Goal: Information Seeking & Learning: Learn about a topic

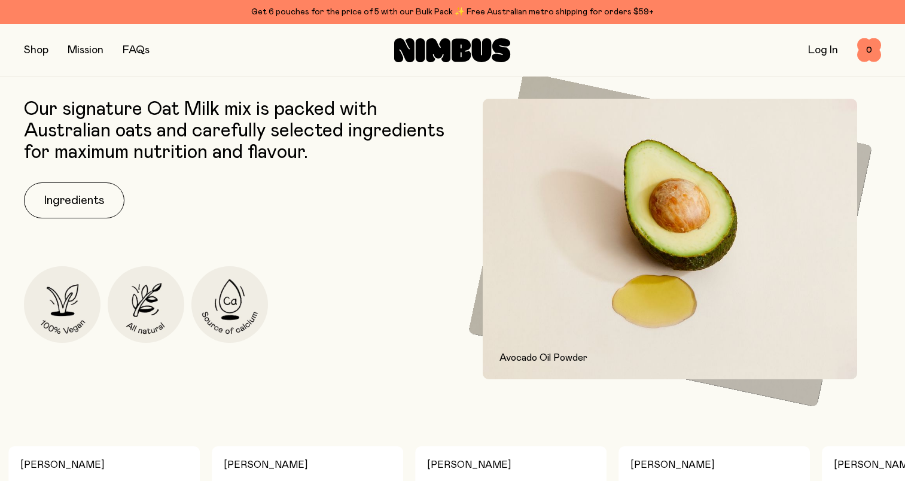
scroll to position [538, 0]
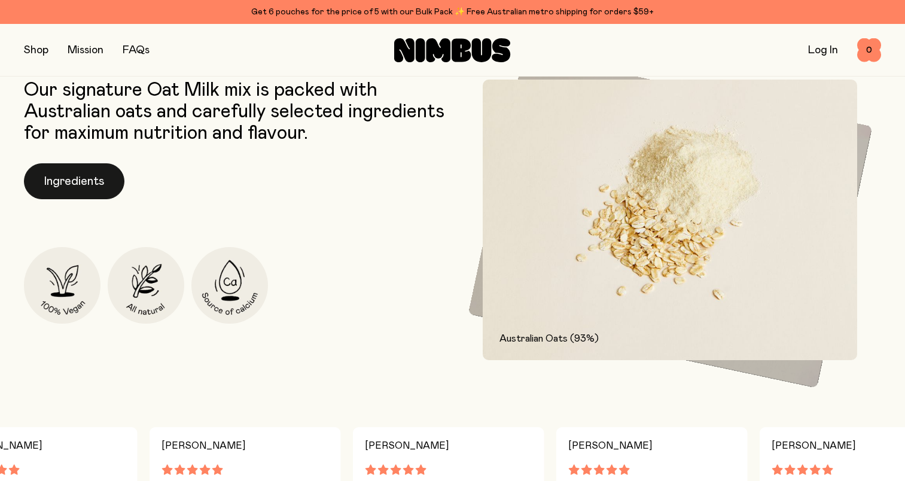
click at [74, 188] on button "Ingredients" at bounding box center [74, 181] width 100 height 36
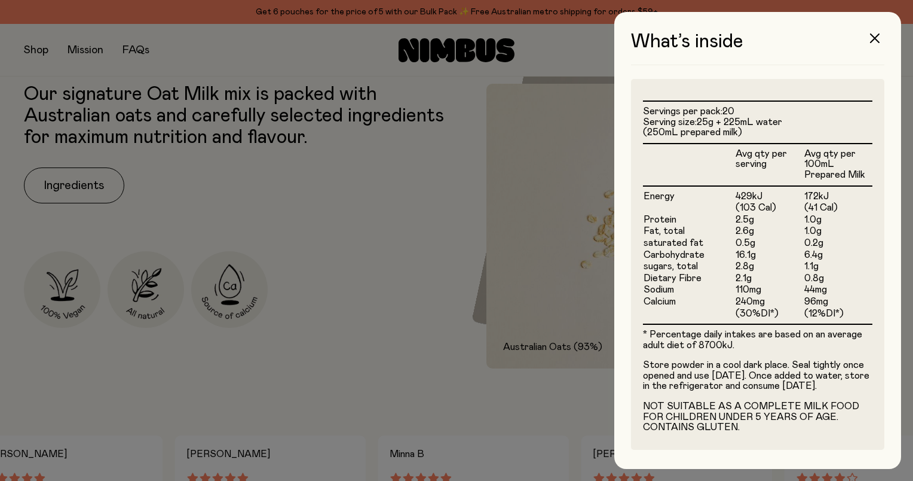
scroll to position [304, 0]
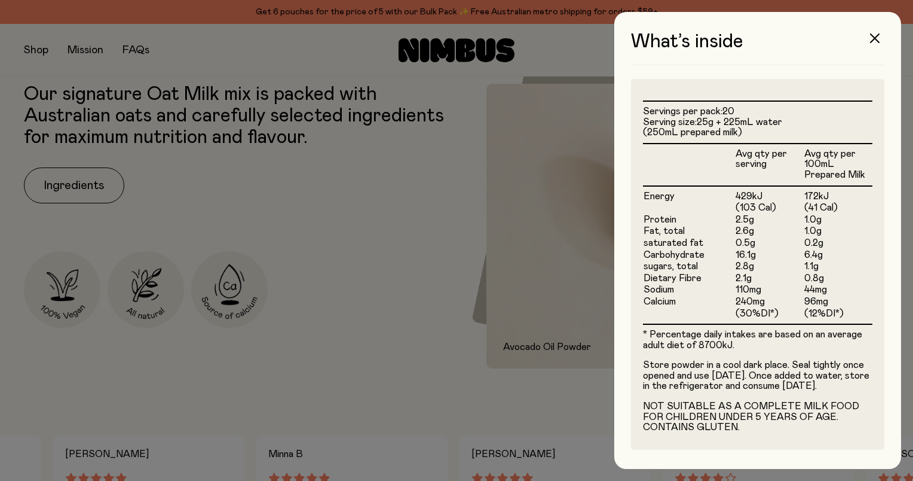
click at [466, 306] on div at bounding box center [456, 240] width 913 height 481
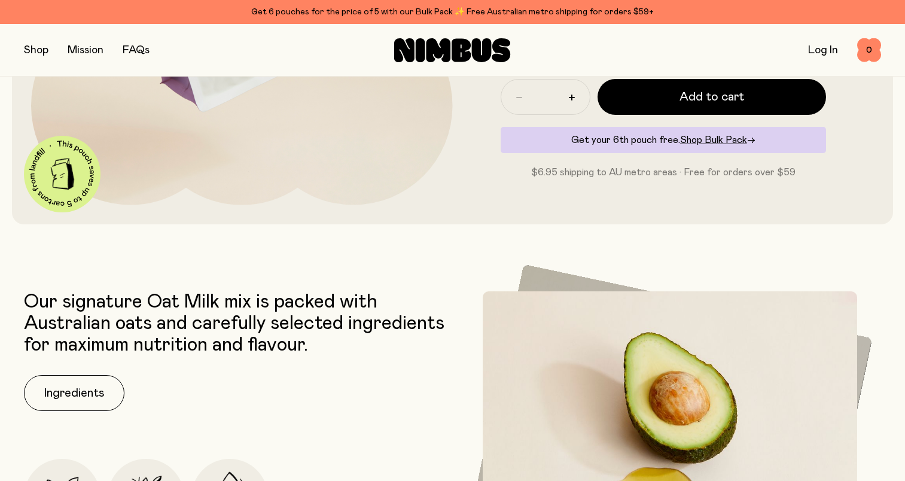
scroll to position [0, 0]
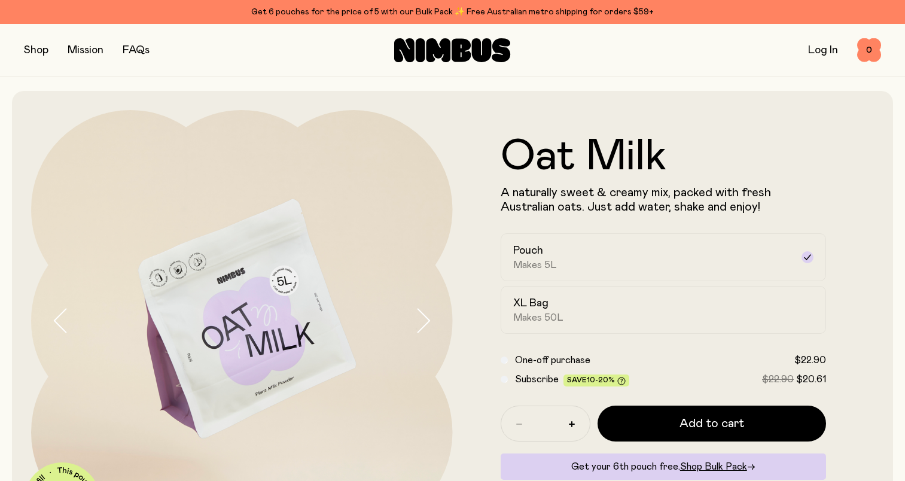
click at [37, 54] on button "button" at bounding box center [36, 50] width 25 height 17
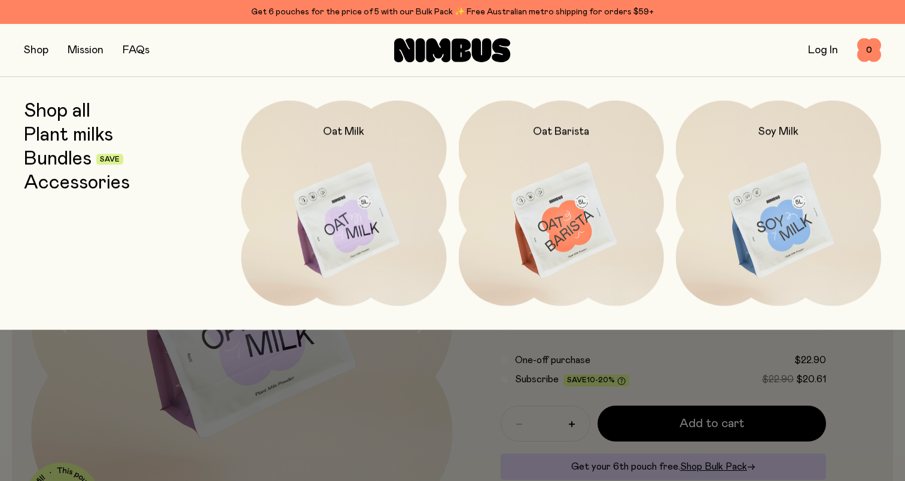
click at [38, 163] on link "Bundles" at bounding box center [58, 159] width 68 height 22
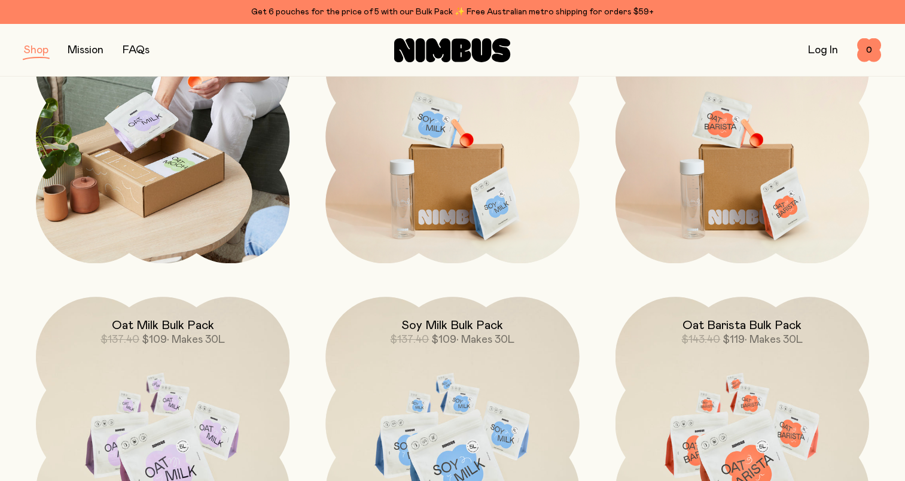
scroll to position [239, 0]
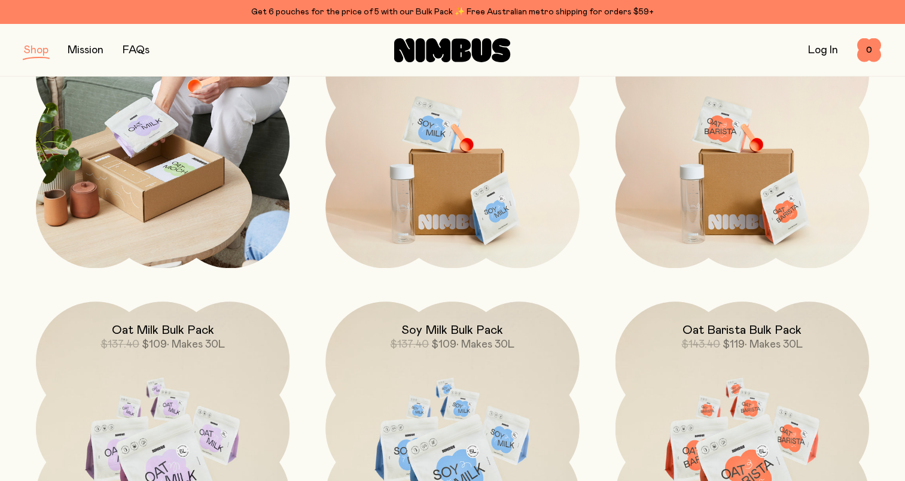
click at [126, 127] on img at bounding box center [162, 140] width 253 height 253
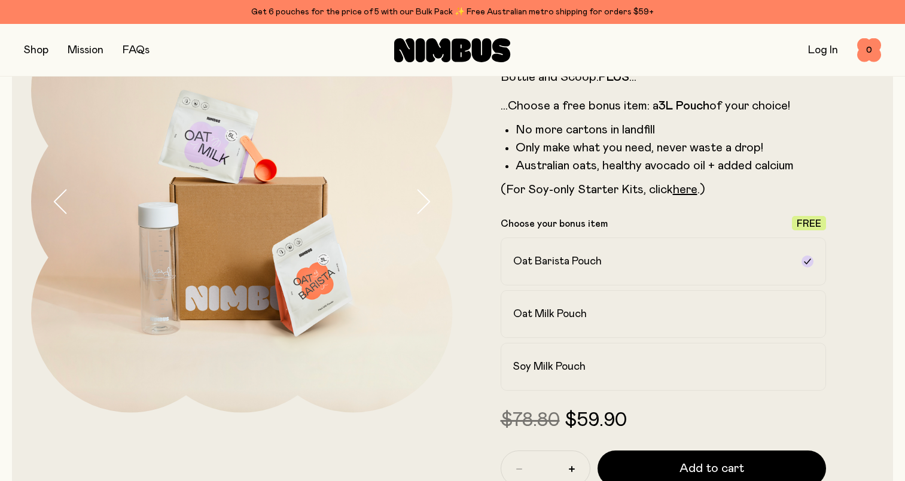
scroll to position [120, 0]
click at [602, 307] on div "Oat Milk Pouch" at bounding box center [652, 313] width 279 height 14
click at [583, 314] on h2 "Oat Milk Pouch" at bounding box center [550, 313] width 74 height 14
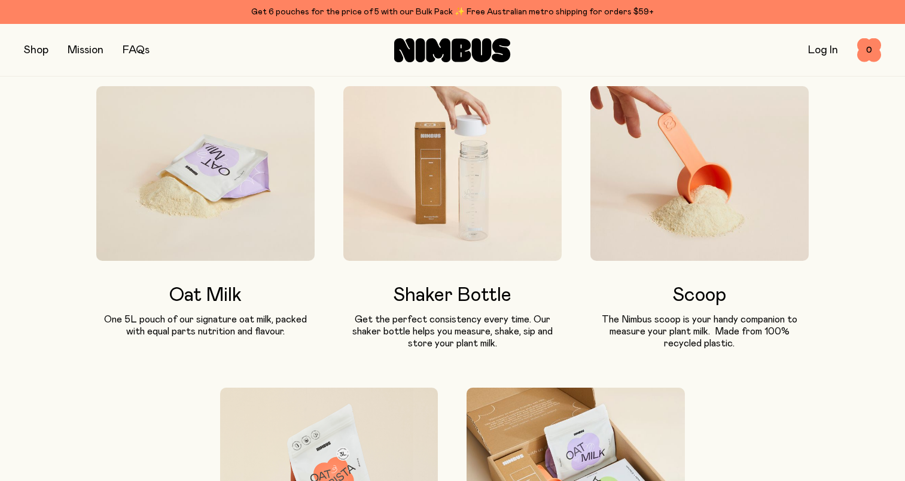
scroll to position [717, 0]
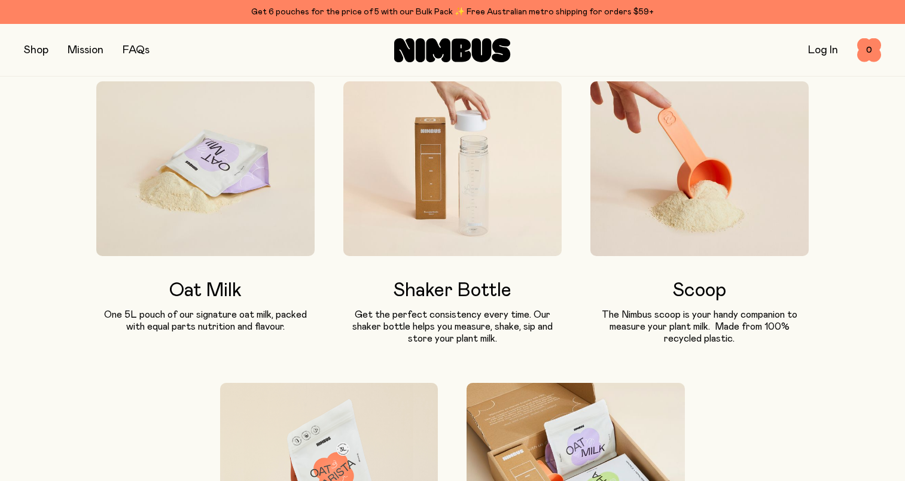
click at [431, 199] on img at bounding box center [452, 168] width 218 height 175
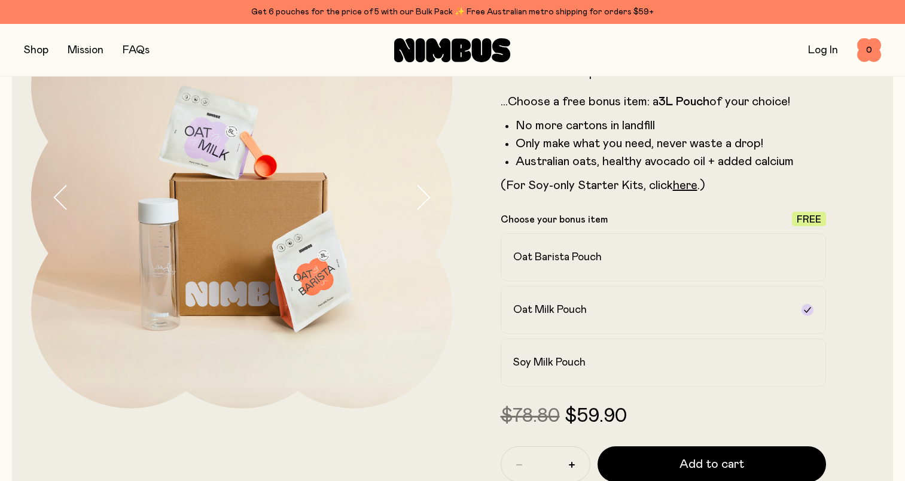
scroll to position [0, 0]
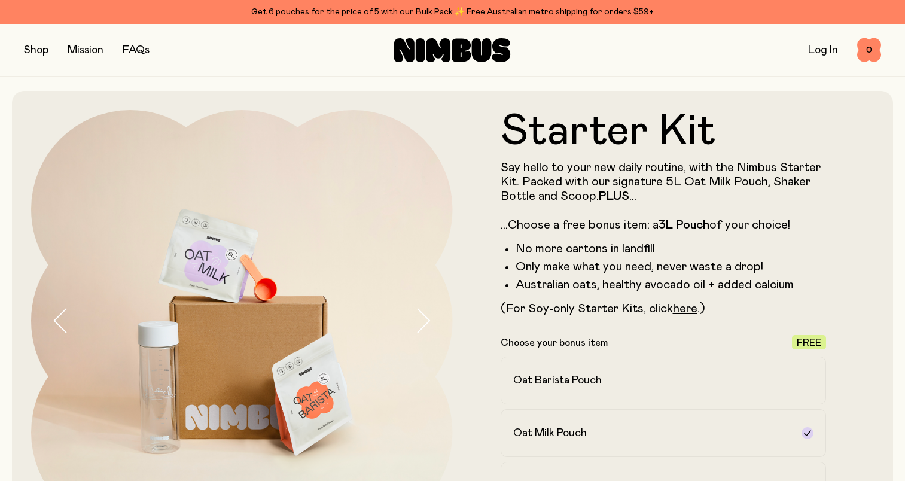
click at [29, 48] on button "button" at bounding box center [36, 50] width 25 height 17
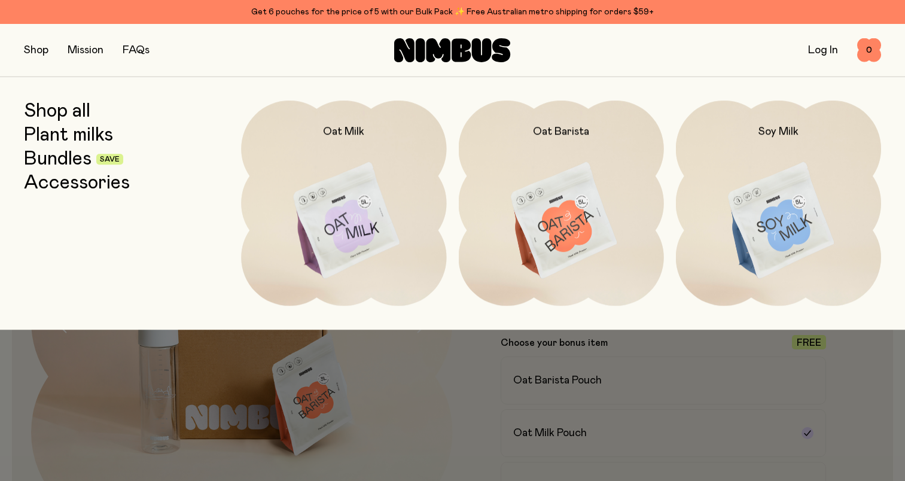
click at [83, 182] on link "Accessories" at bounding box center [77, 183] width 106 height 22
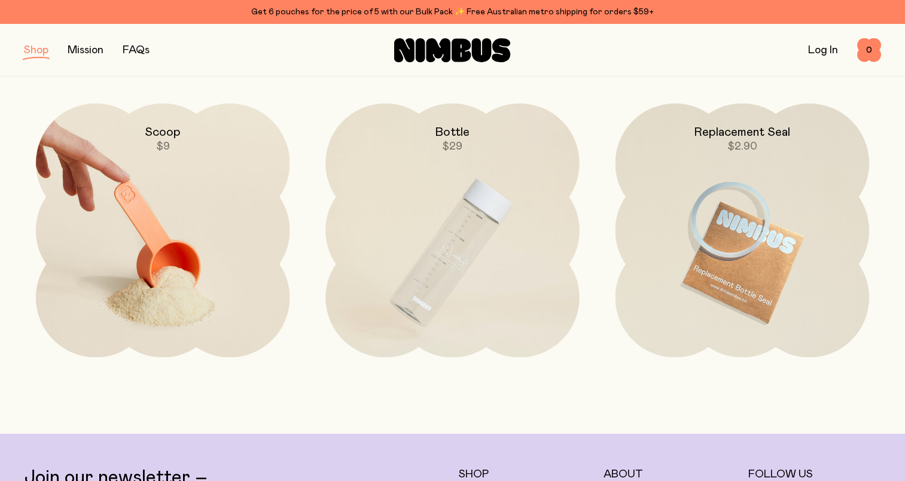
scroll to position [120, 0]
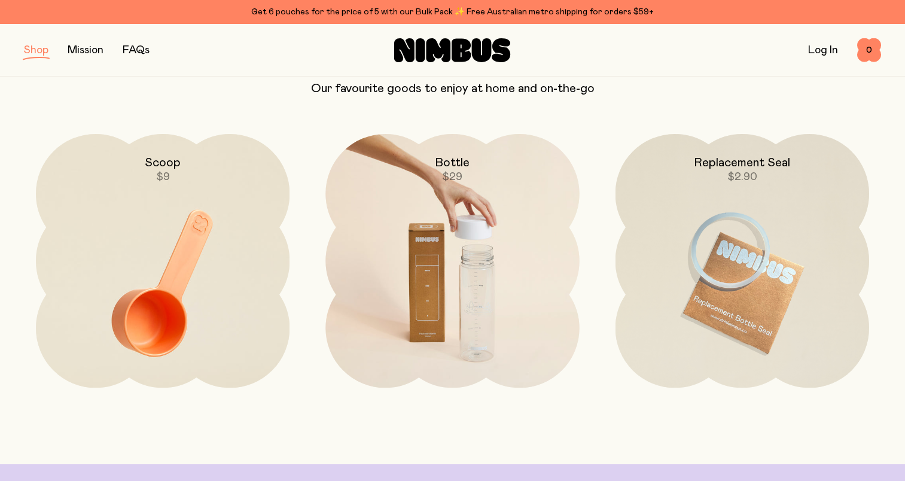
click at [419, 322] on img at bounding box center [451, 283] width 253 height 298
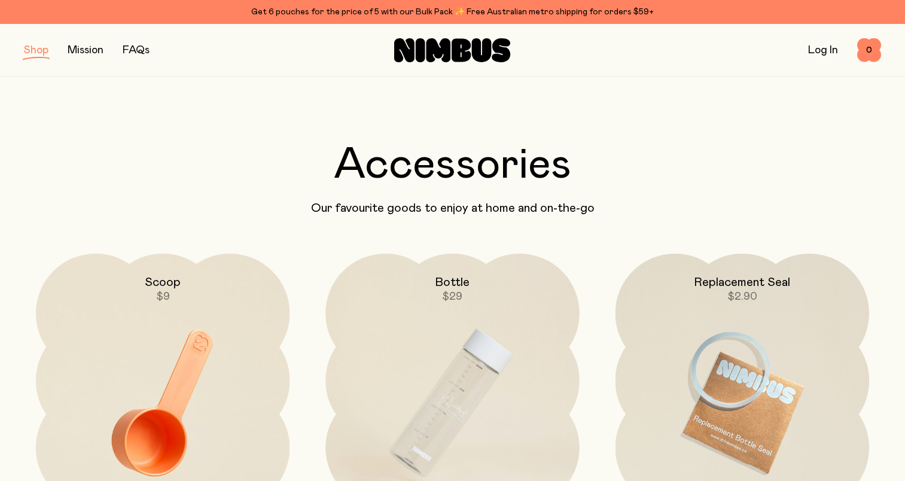
click at [36, 54] on button "button" at bounding box center [36, 50] width 25 height 17
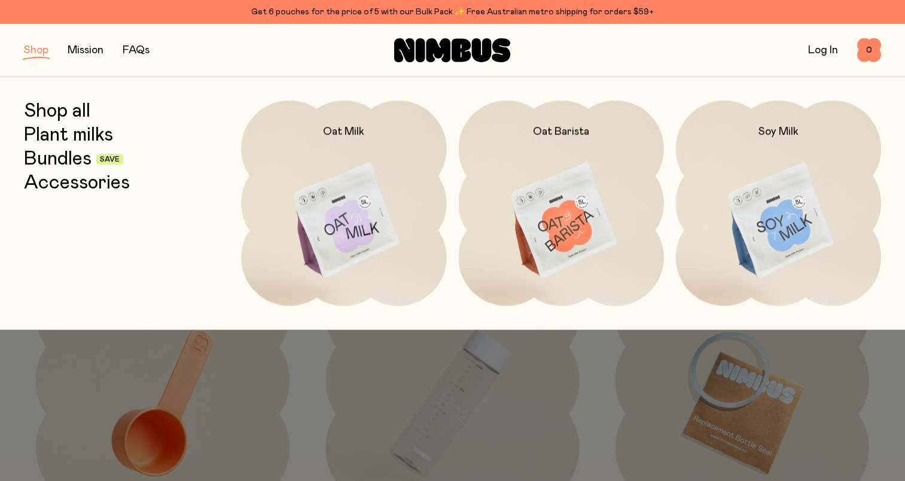
click at [66, 162] on link "Bundles" at bounding box center [58, 159] width 68 height 22
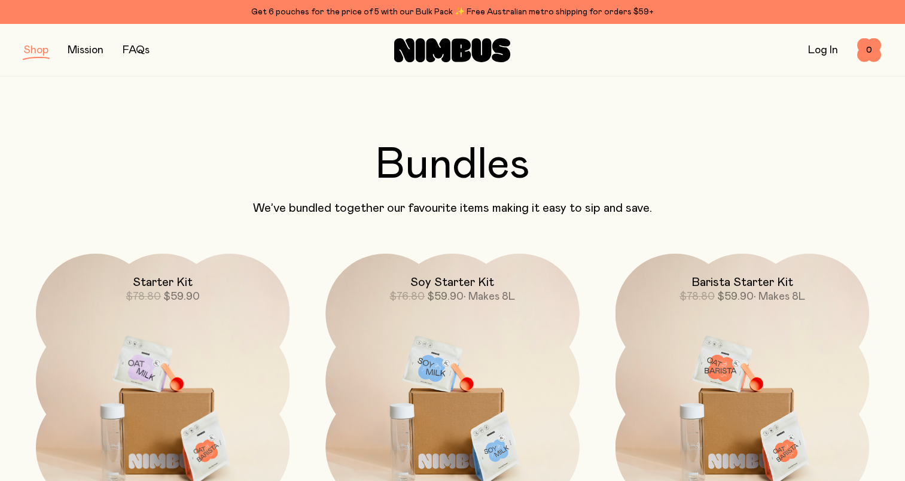
click at [94, 52] on link "Mission" at bounding box center [86, 50] width 36 height 11
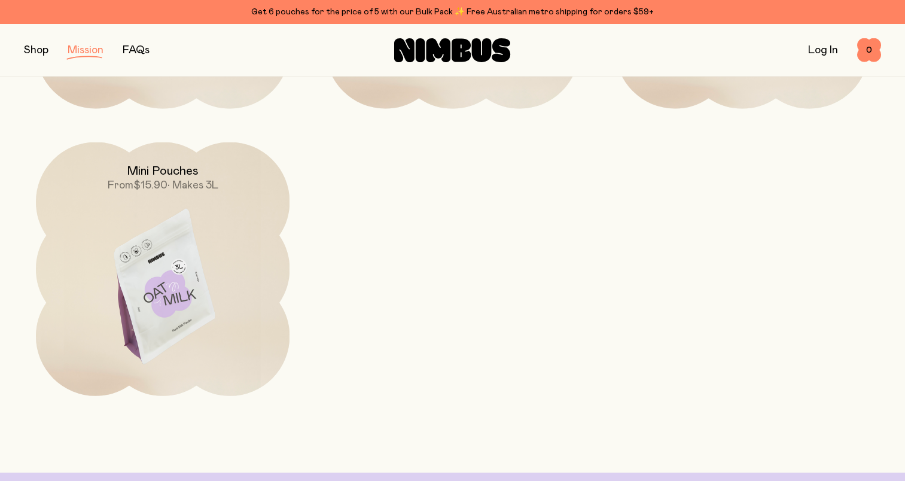
scroll to position [2092, 0]
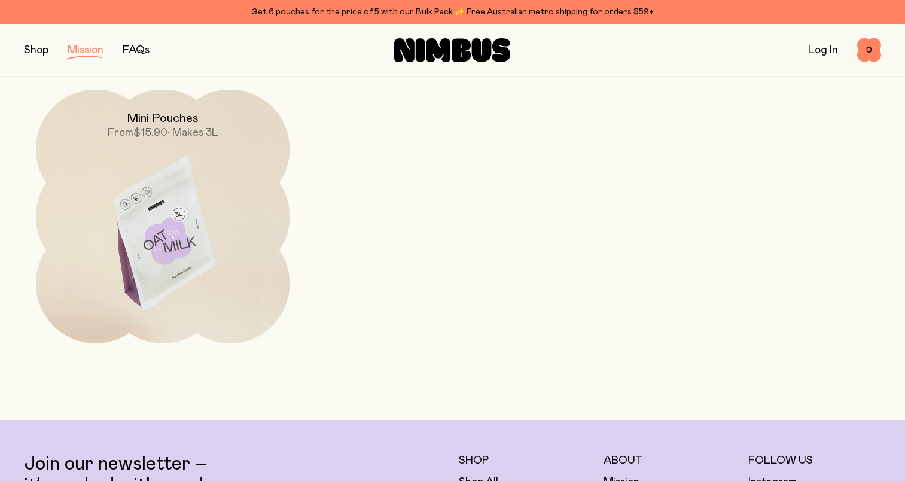
click at [164, 274] on img at bounding box center [162, 239] width 253 height 298
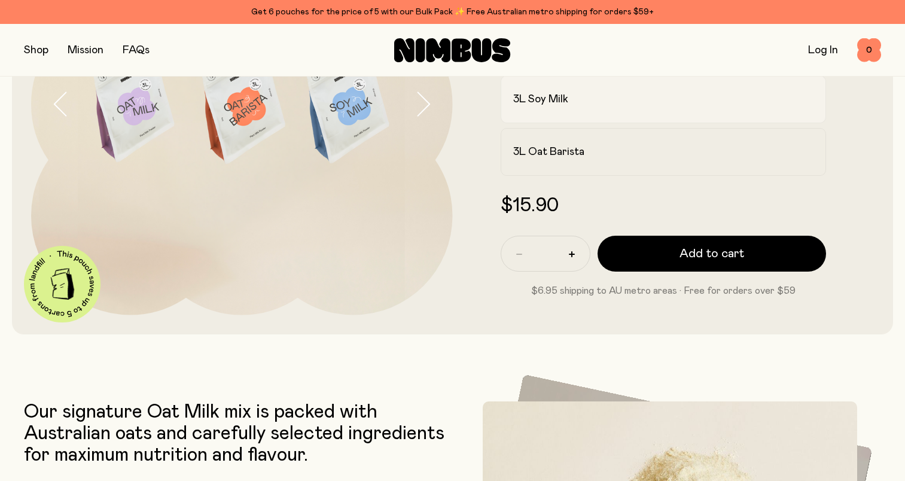
scroll to position [60, 0]
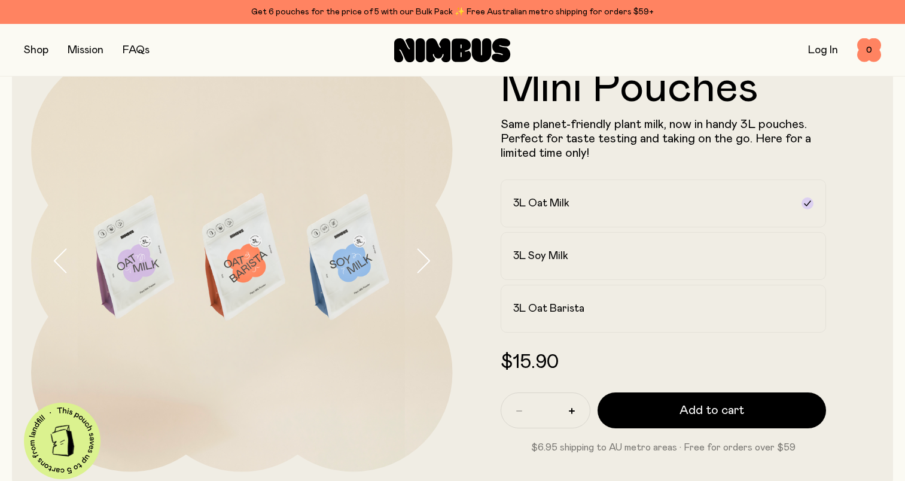
click at [423, 265] on icon "button" at bounding box center [422, 260] width 17 height 25
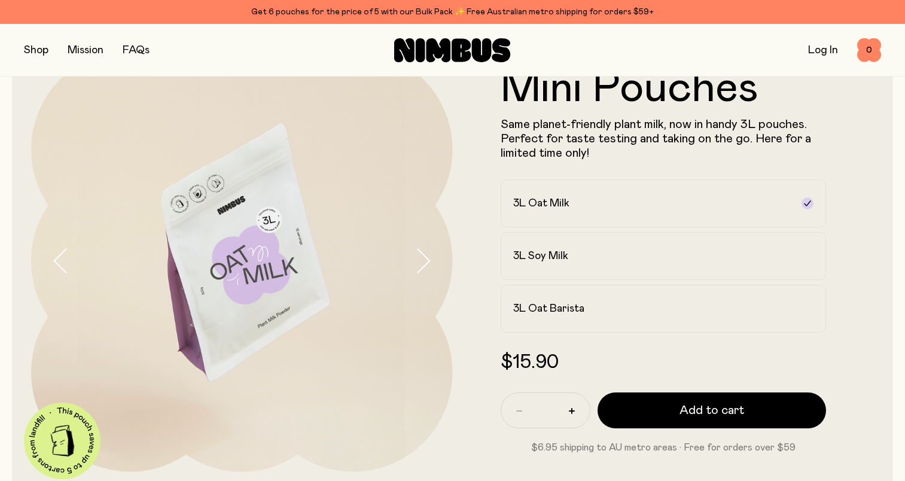
click at [423, 265] on icon "button" at bounding box center [422, 260] width 17 height 25
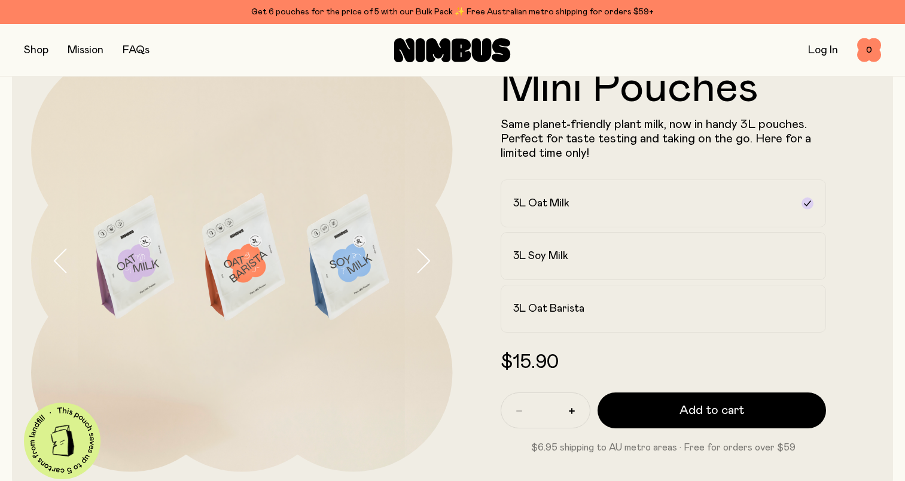
click at [423, 264] on icon "button" at bounding box center [422, 260] width 17 height 25
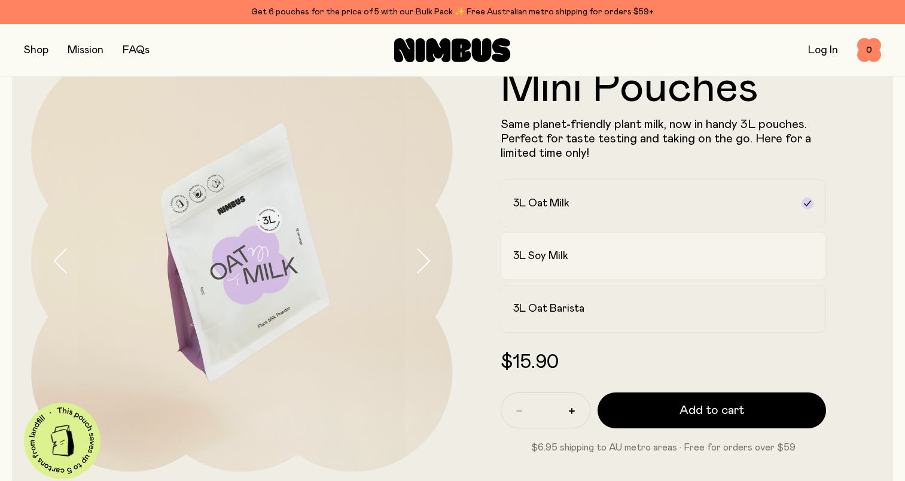
click at [586, 257] on div "3L Soy Milk" at bounding box center [652, 256] width 279 height 14
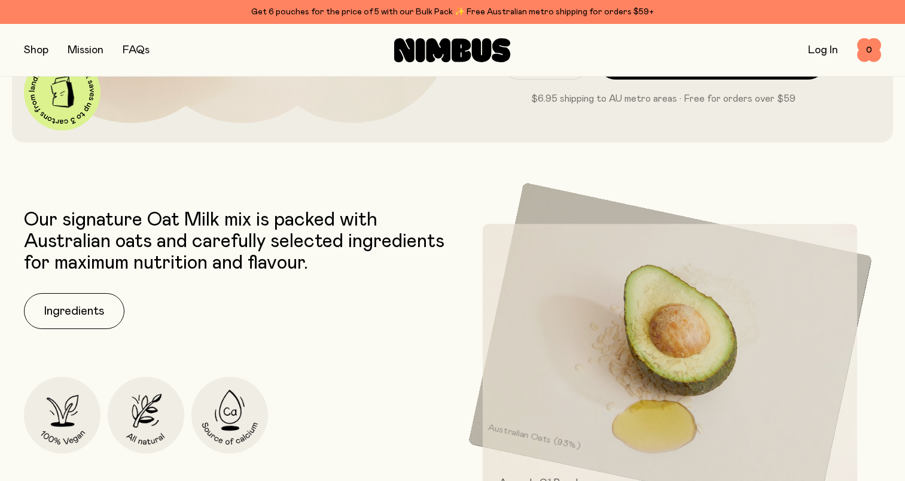
scroll to position [359, 0]
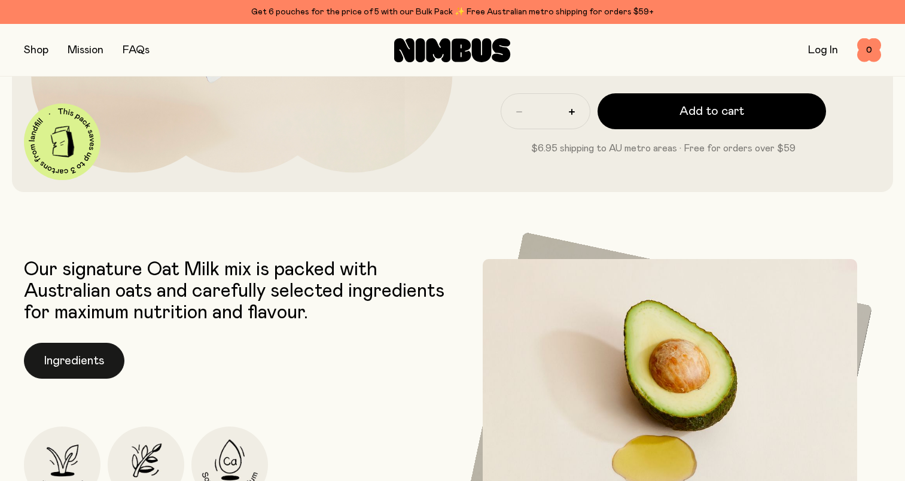
click at [69, 356] on button "Ingredients" at bounding box center [74, 361] width 100 height 36
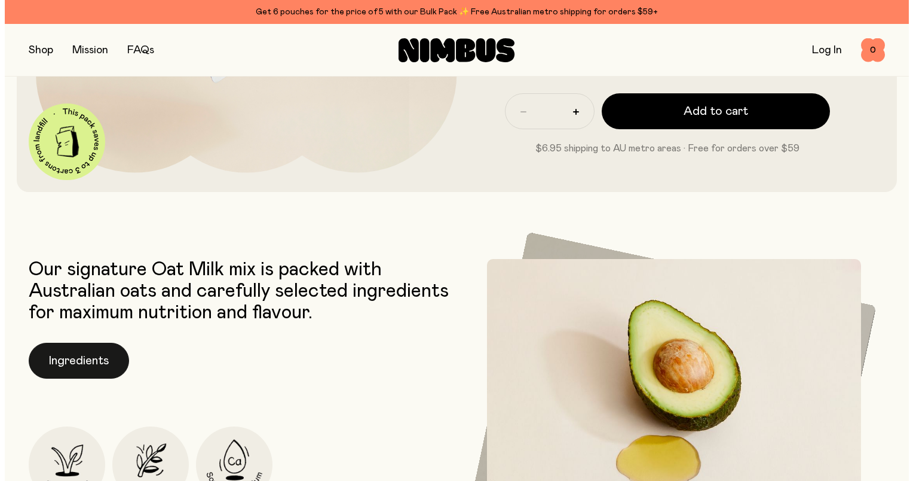
scroll to position [0, 0]
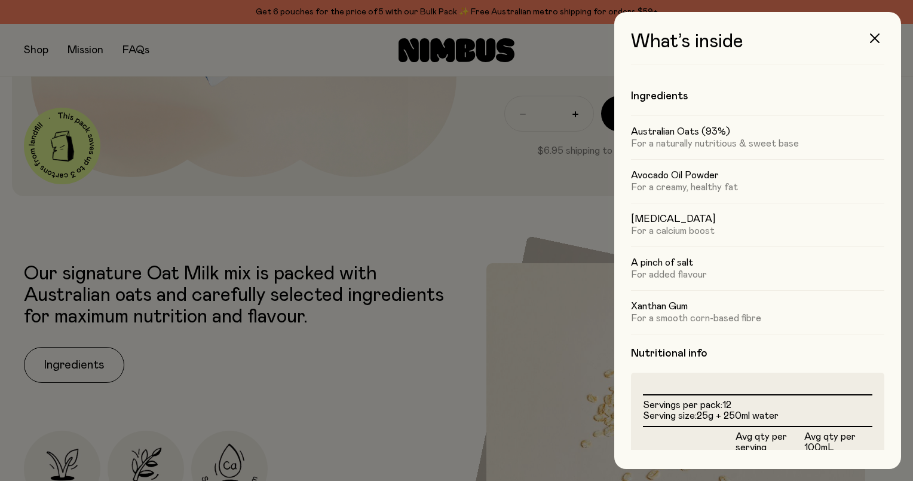
click at [358, 341] on div at bounding box center [456, 240] width 913 height 481
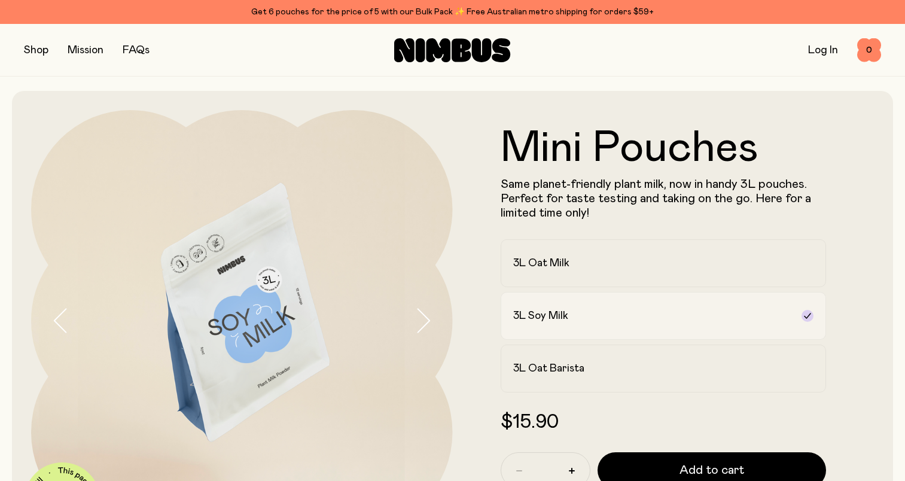
click at [571, 310] on div "3L Soy Milk" at bounding box center [652, 315] width 279 height 14
click at [33, 53] on button "button" at bounding box center [36, 50] width 25 height 17
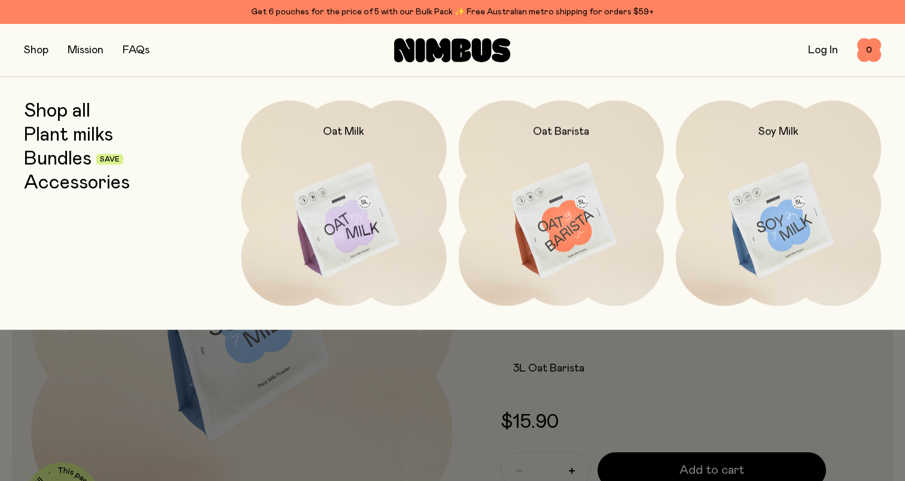
click at [47, 116] on link "Shop all" at bounding box center [57, 111] width 66 height 22
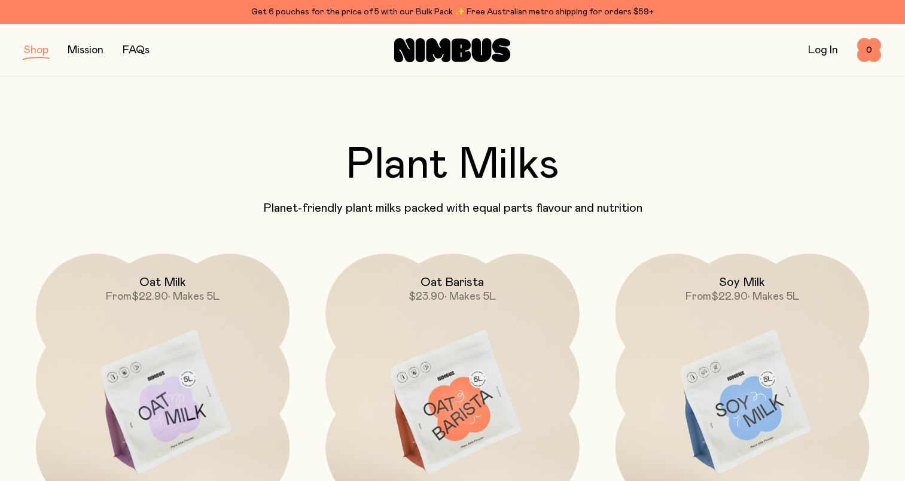
click at [34, 55] on button "button" at bounding box center [36, 50] width 25 height 17
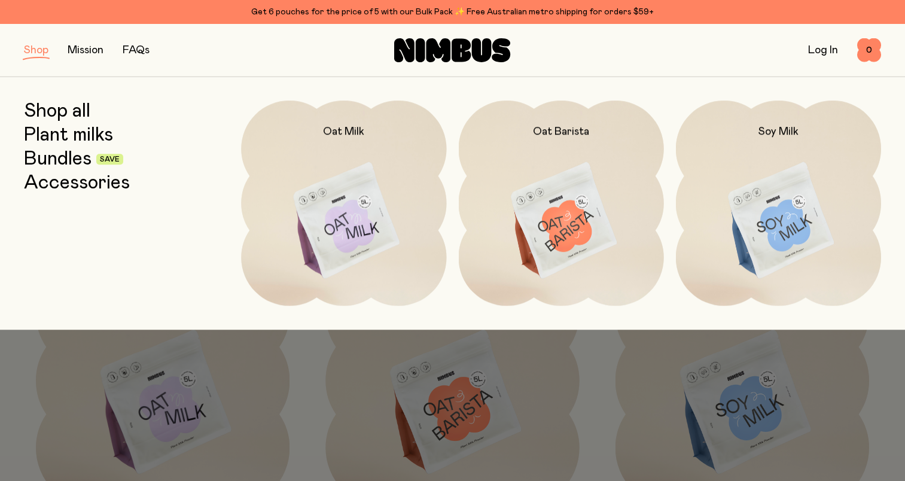
click at [59, 133] on link "Plant milks" at bounding box center [68, 135] width 89 height 22
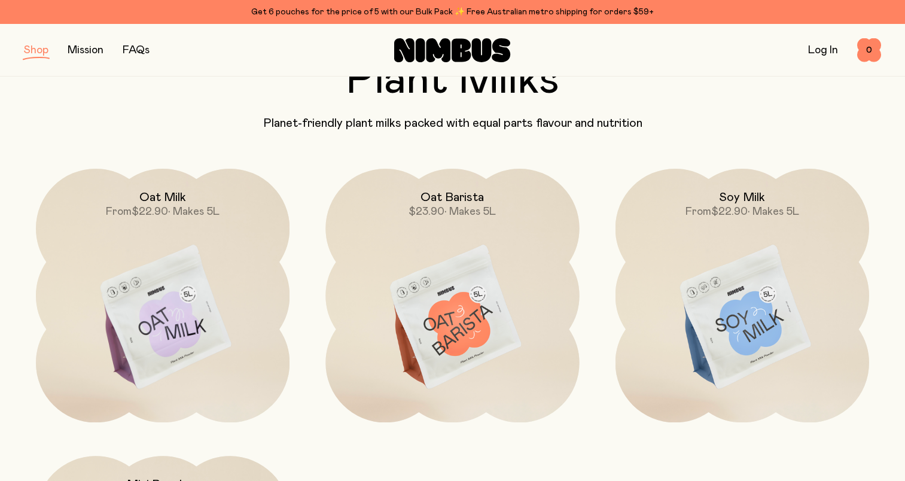
scroll to position [179, 0]
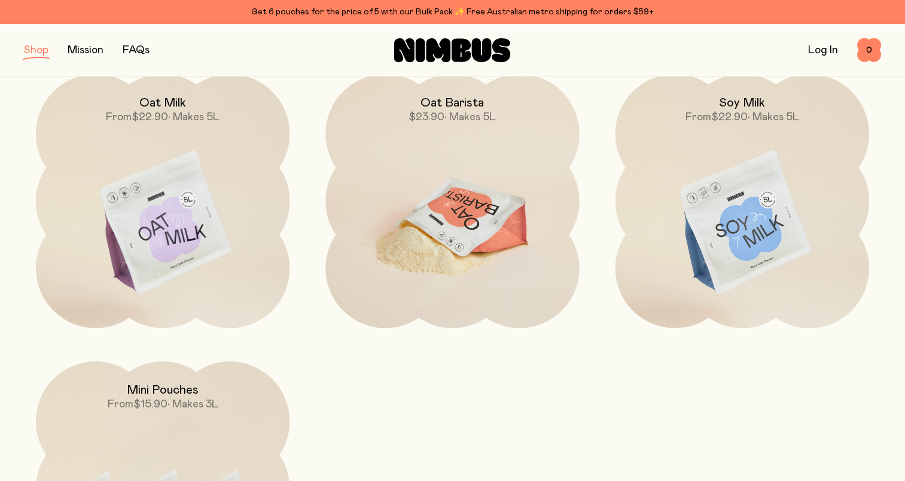
click at [416, 203] on img at bounding box center [451, 223] width 253 height 298
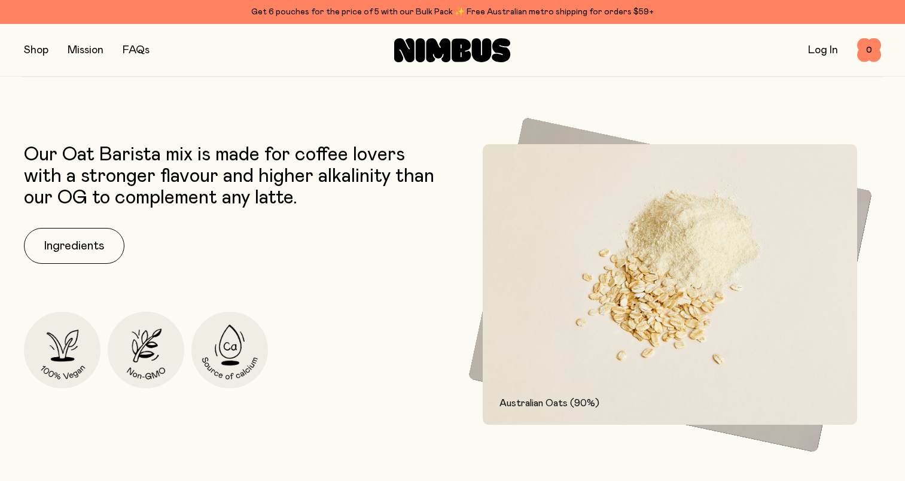
scroll to position [478, 0]
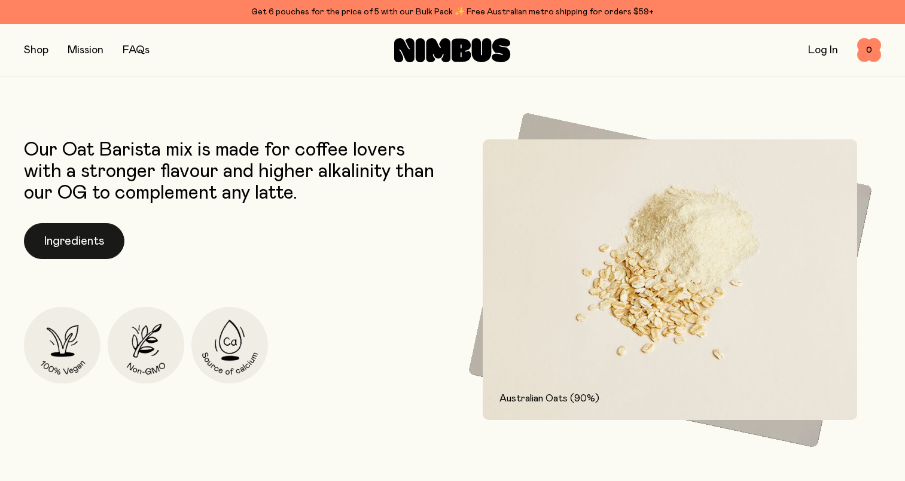
click at [54, 239] on button "Ingredients" at bounding box center [74, 241] width 100 height 36
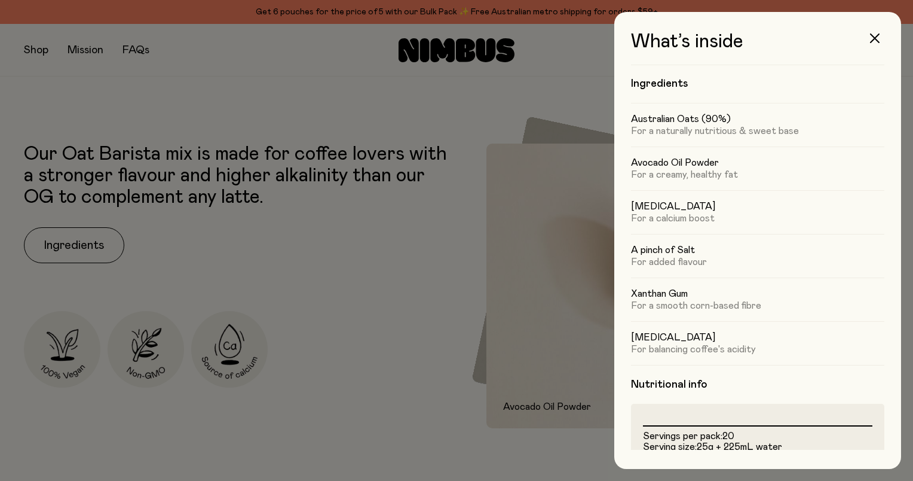
scroll to position [0, 0]
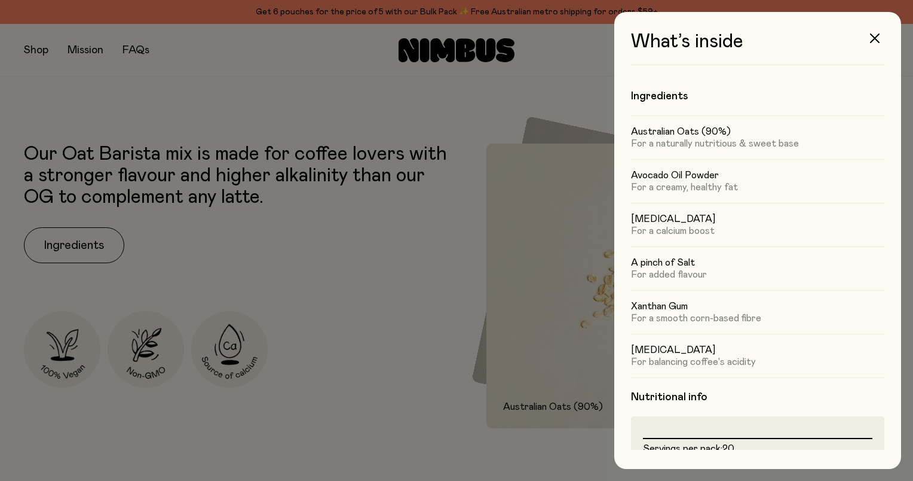
click at [409, 276] on div at bounding box center [456, 240] width 913 height 481
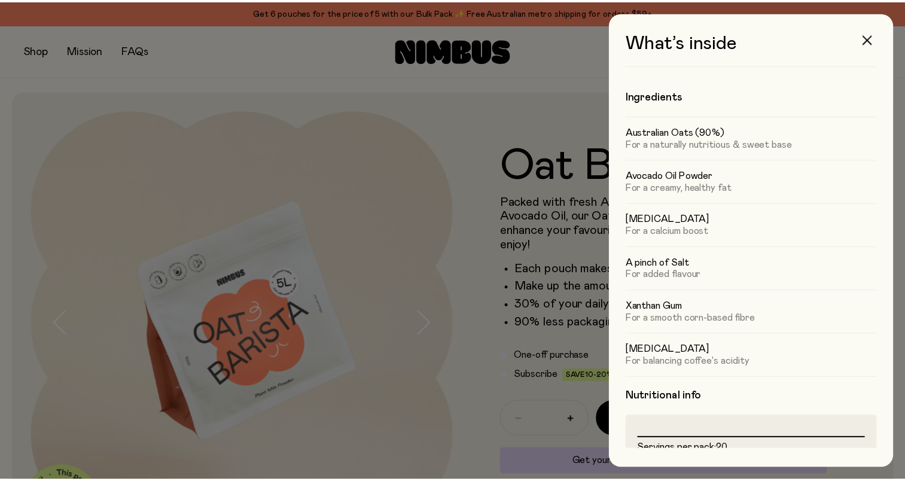
scroll to position [478, 0]
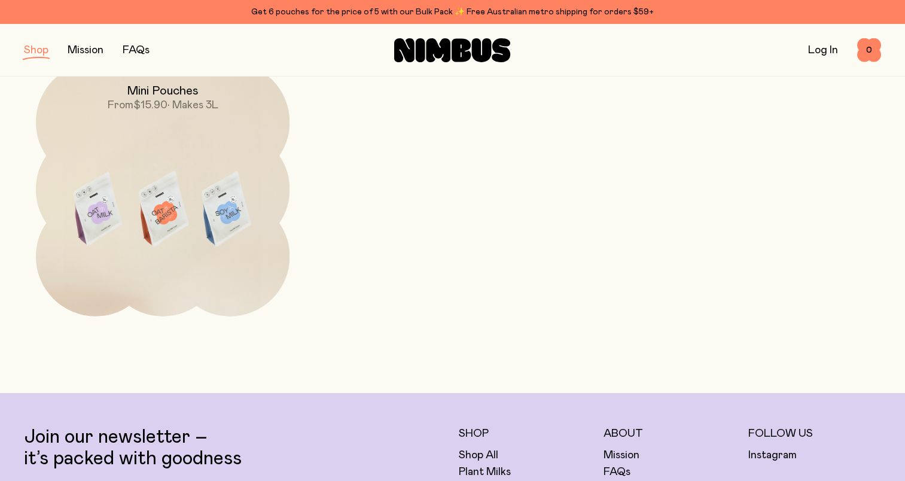
scroll to position [179, 0]
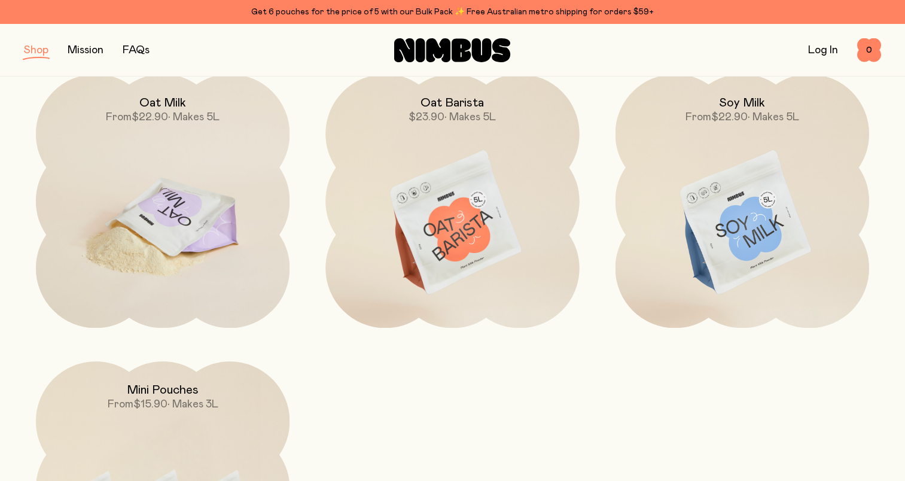
click at [186, 225] on img at bounding box center [162, 223] width 253 height 298
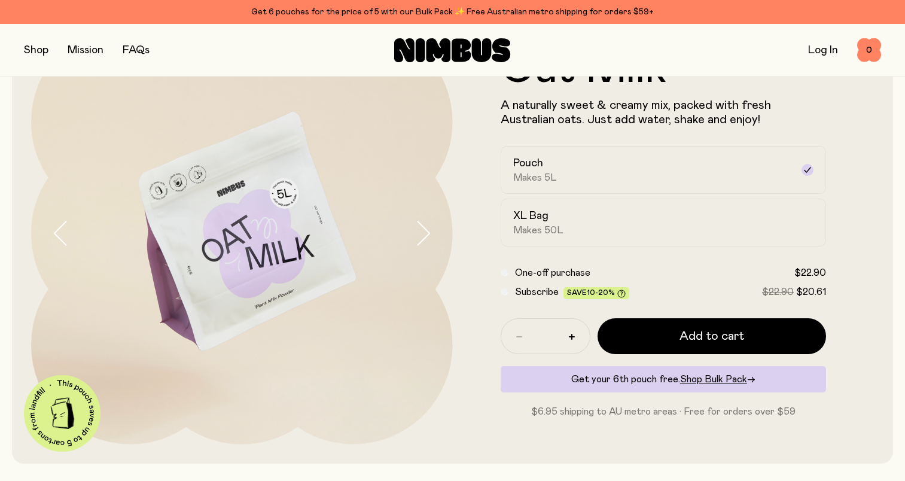
scroll to position [239, 0]
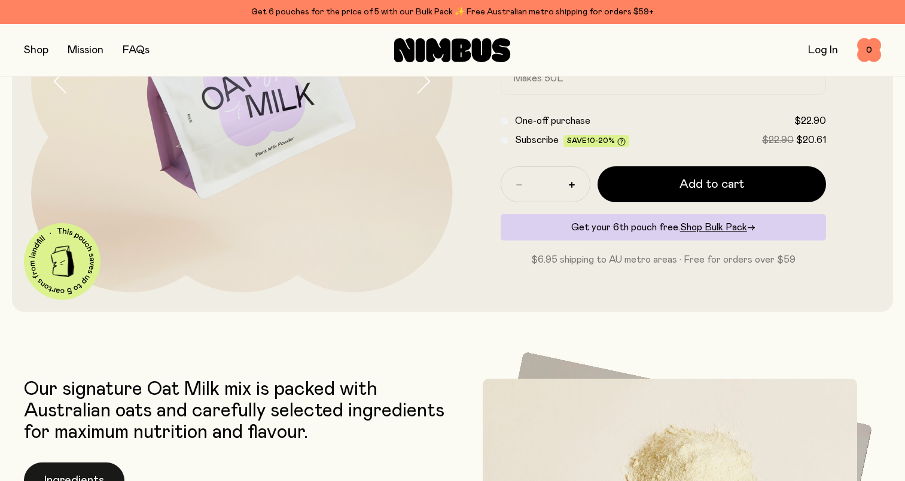
click at [94, 470] on button "Ingredients" at bounding box center [74, 480] width 100 height 36
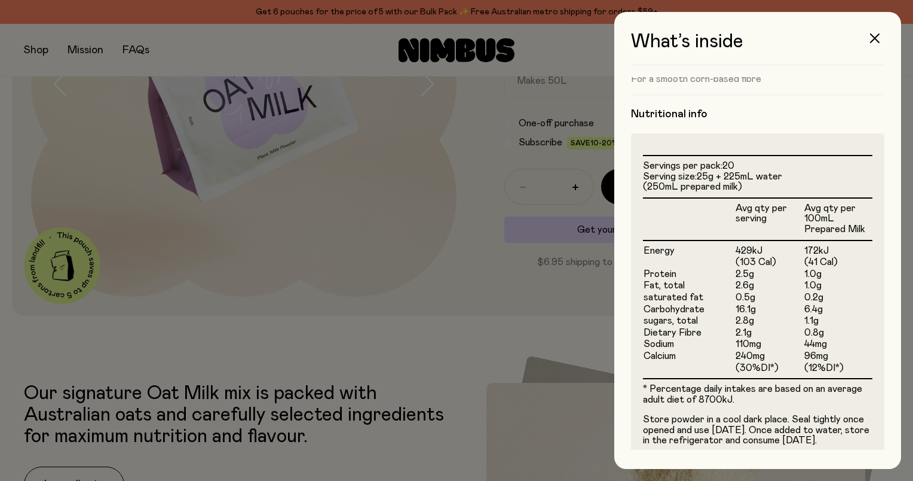
drag, startPoint x: 145, startPoint y: 316, endPoint x: 115, endPoint y: 262, distance: 62.4
click at [145, 311] on div at bounding box center [456, 240] width 913 height 481
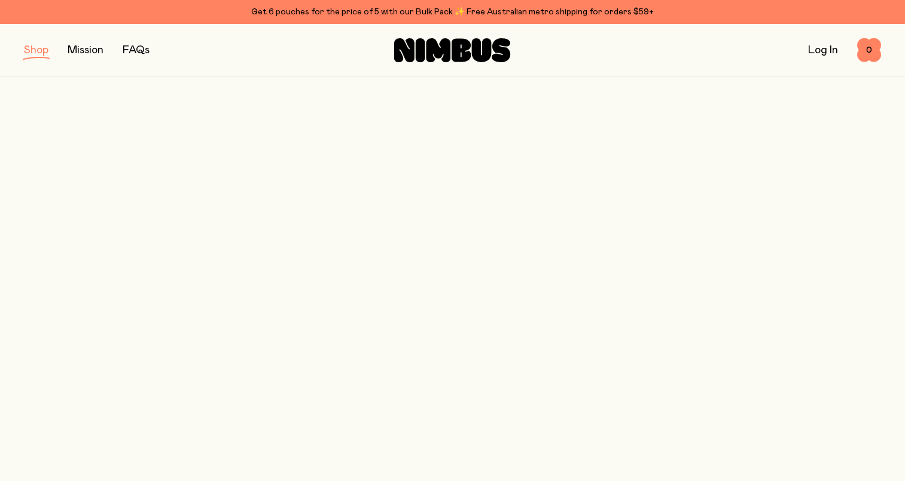
scroll to position [179, 0]
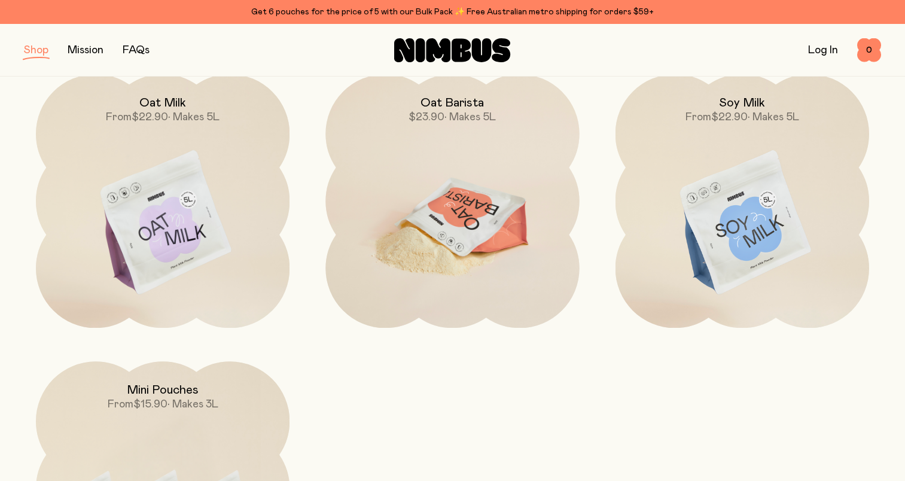
click at [442, 271] on img at bounding box center [451, 223] width 253 height 298
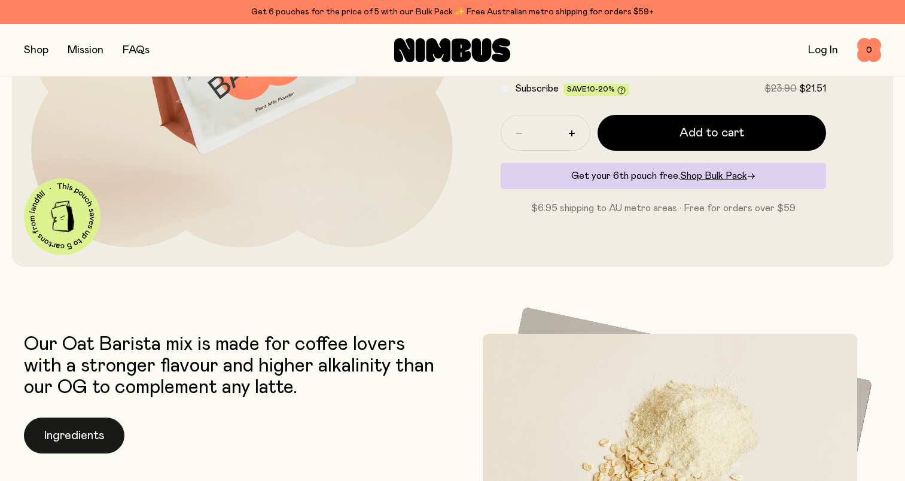
scroll to position [299, 0]
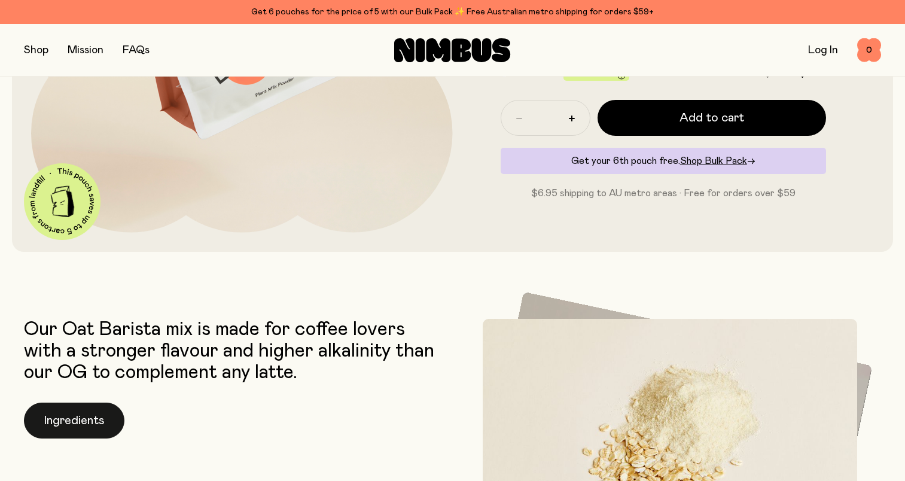
click at [84, 415] on button "Ingredients" at bounding box center [74, 420] width 100 height 36
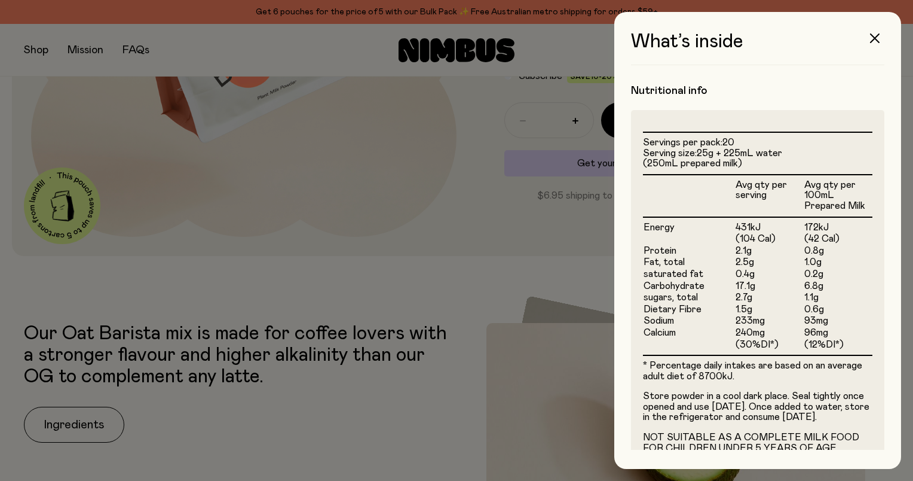
scroll to position [347, 0]
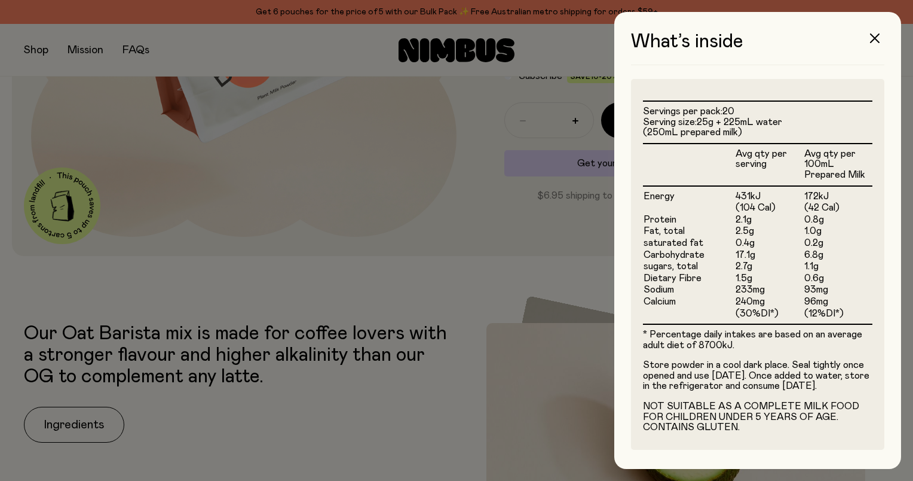
click at [389, 291] on div at bounding box center [456, 240] width 913 height 481
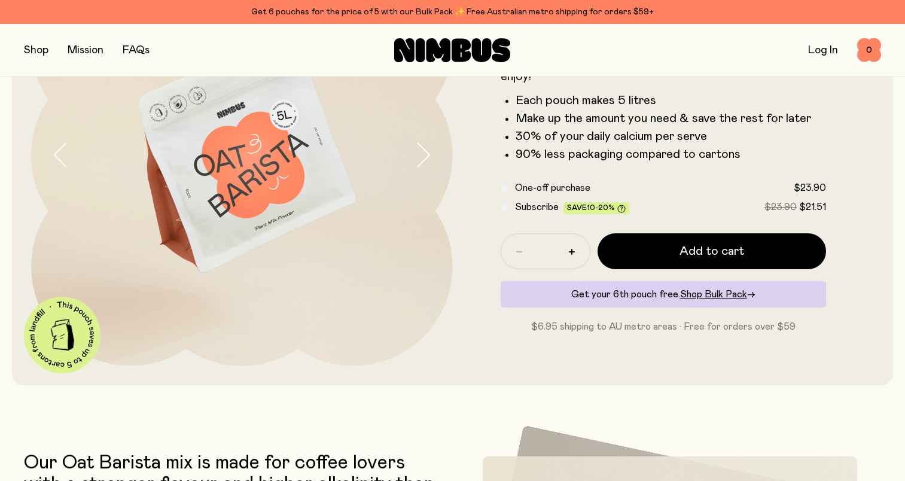
scroll to position [0, 0]
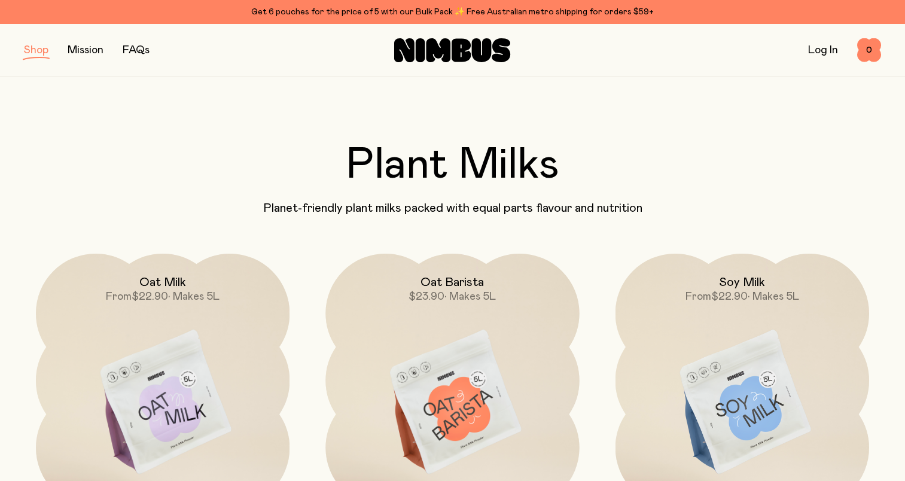
scroll to position [179, 0]
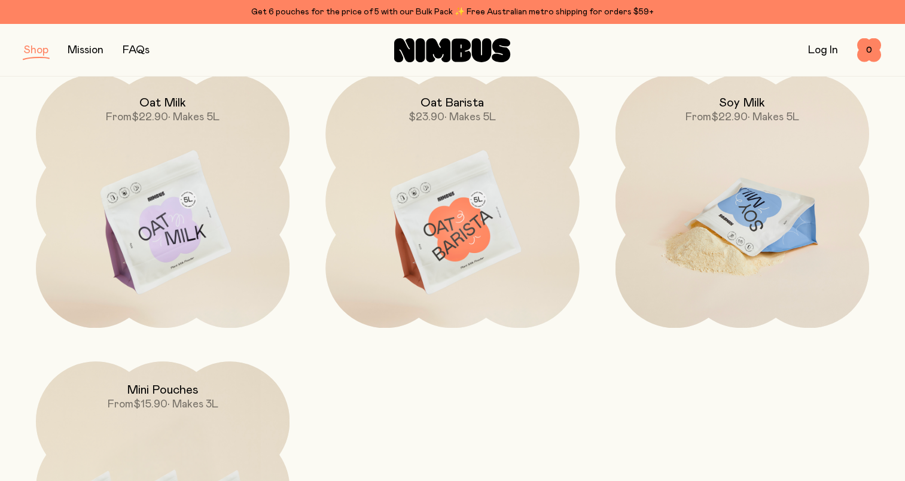
click at [778, 223] on img at bounding box center [741, 223] width 253 height 298
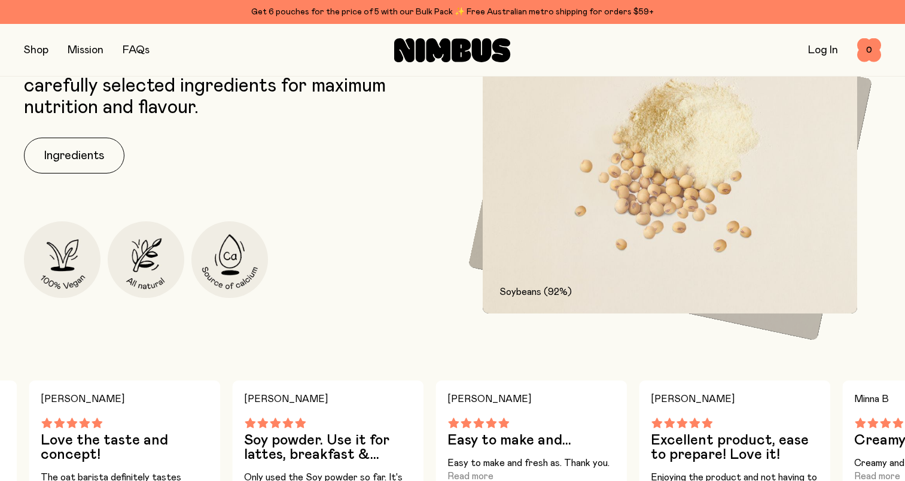
scroll to position [598, 0]
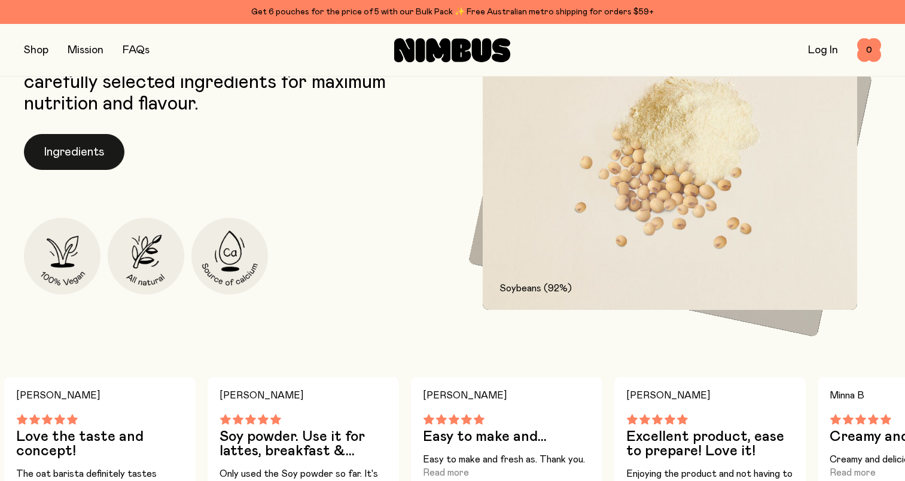
click at [60, 148] on button "Ingredients" at bounding box center [74, 152] width 100 height 36
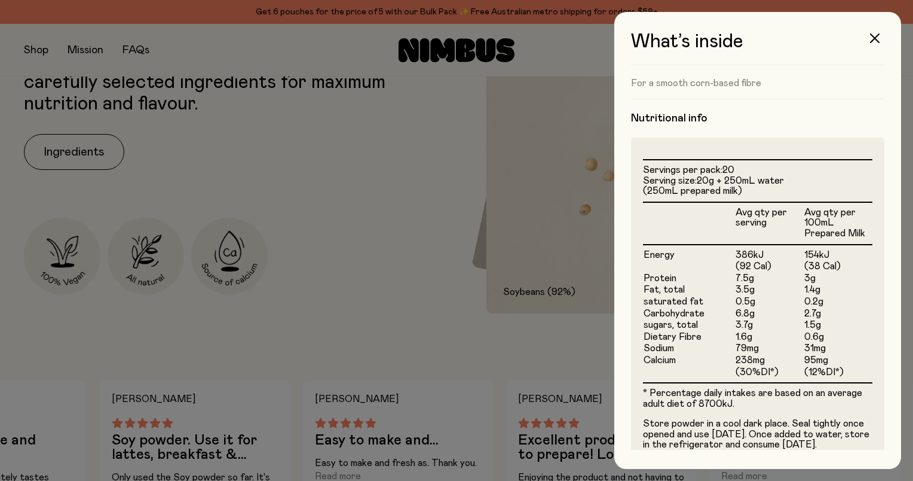
scroll to position [239, 0]
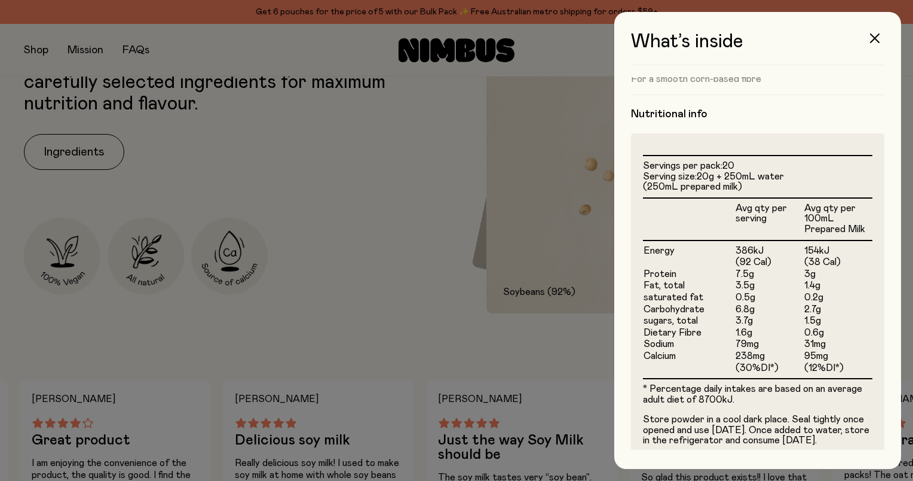
click at [398, 336] on div at bounding box center [456, 240] width 913 height 481
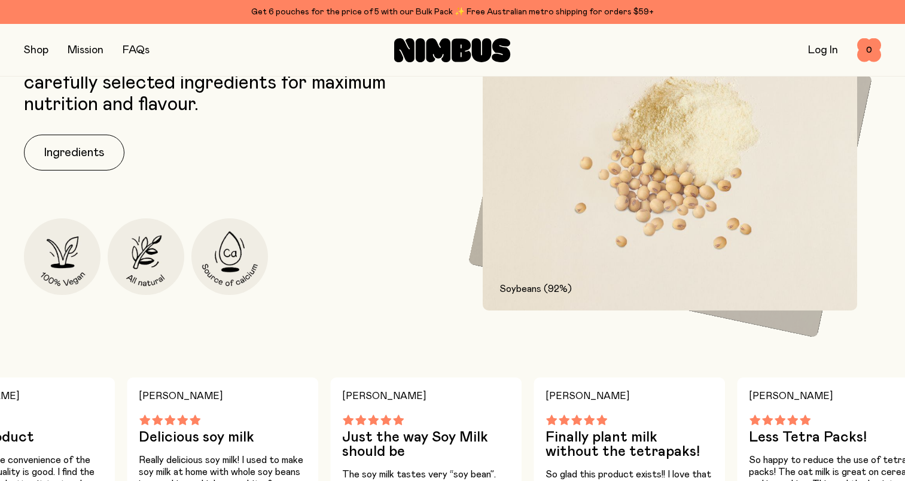
scroll to position [538, 0]
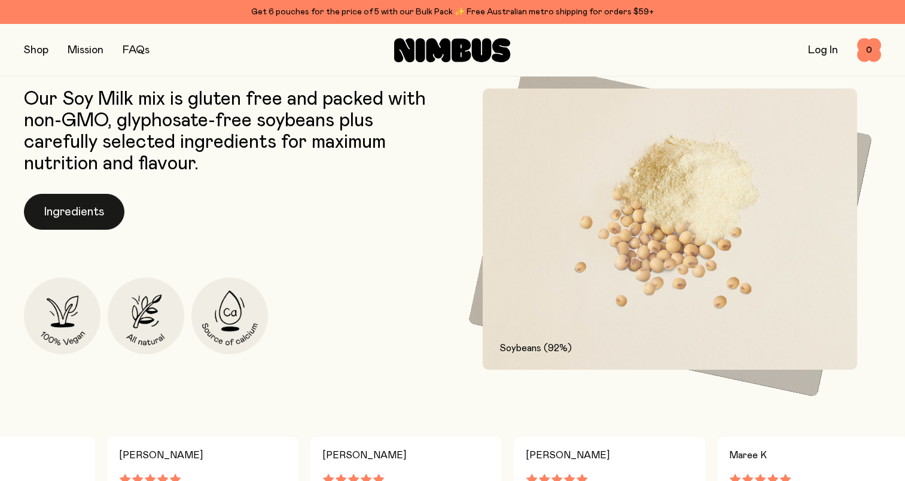
click at [53, 211] on button "Ingredients" at bounding box center [74, 212] width 100 height 36
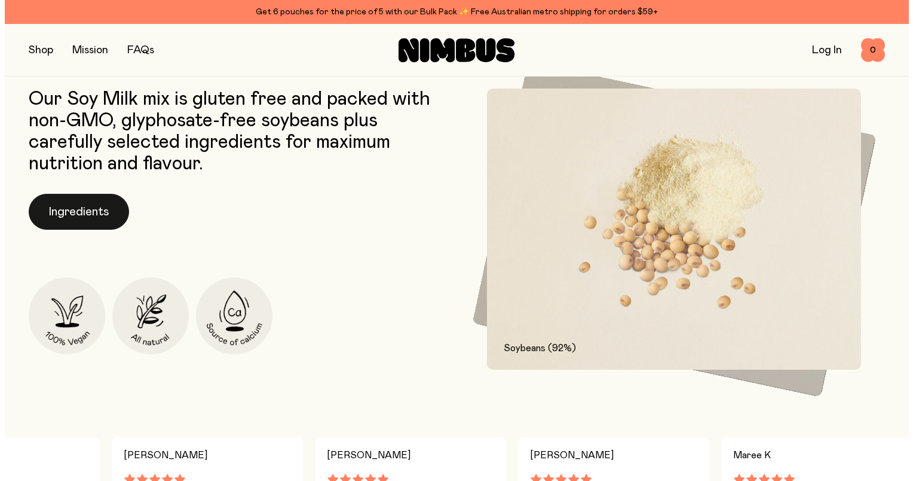
scroll to position [0, 0]
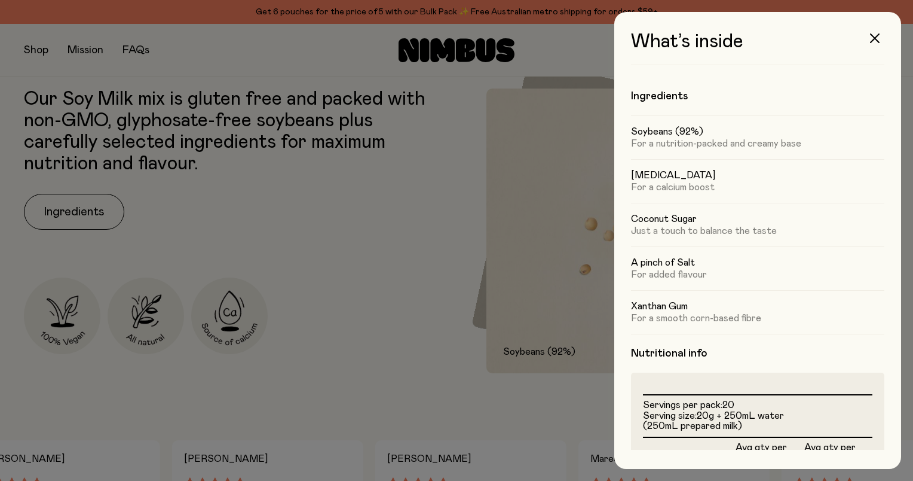
click at [349, 350] on div at bounding box center [456, 240] width 913 height 481
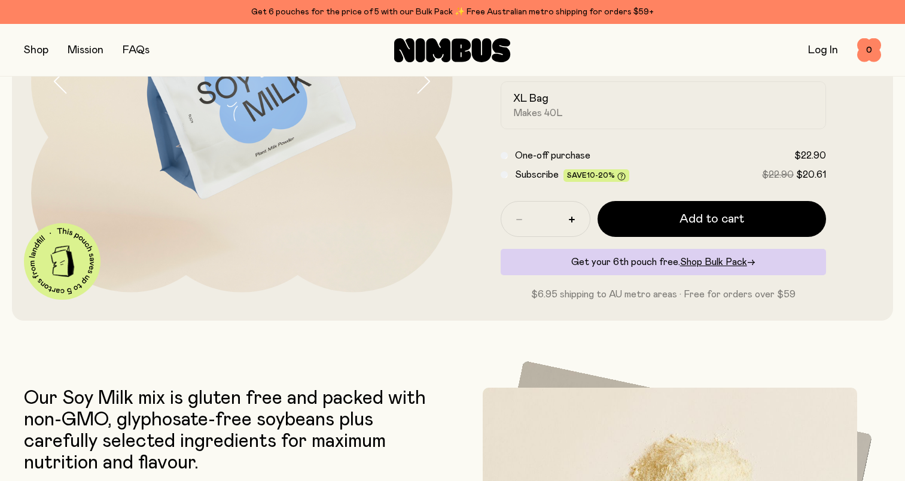
scroll to position [418, 0]
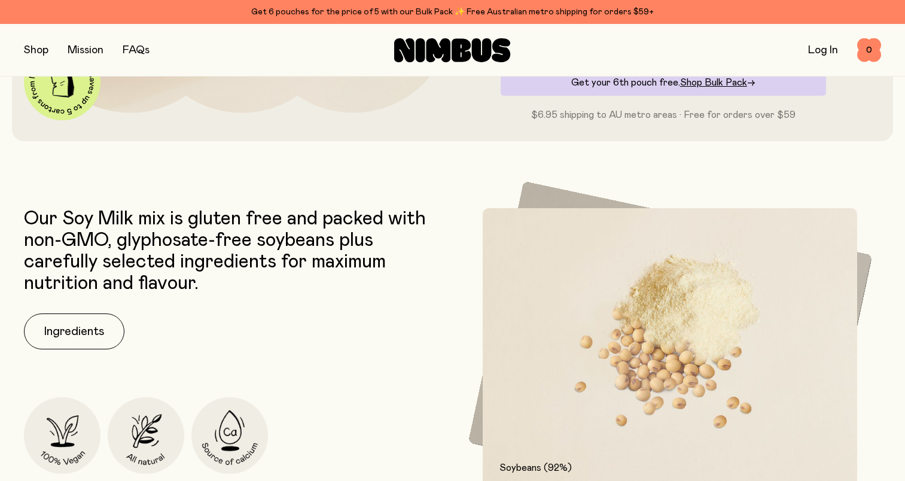
click at [429, 294] on p "Our Soy Milk mix is gluten free and packed with non-GMO, glyphosate-free soybea…" at bounding box center [235, 251] width 423 height 86
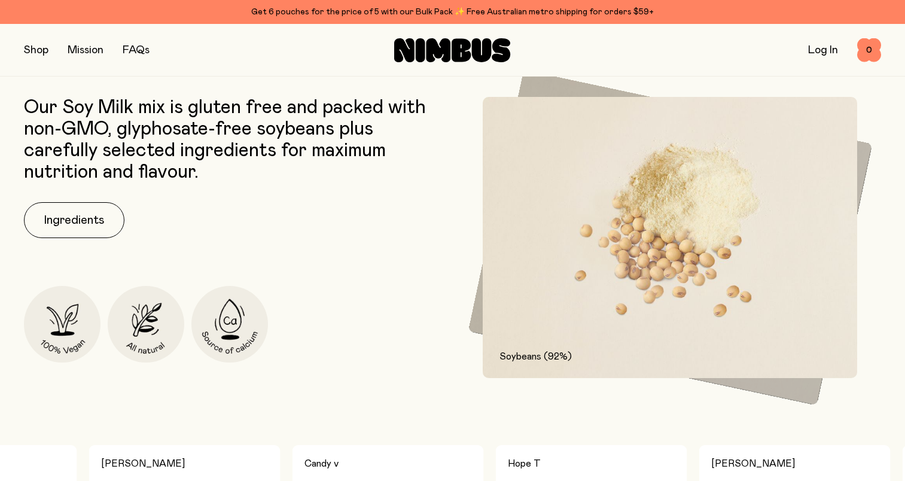
scroll to position [478, 0]
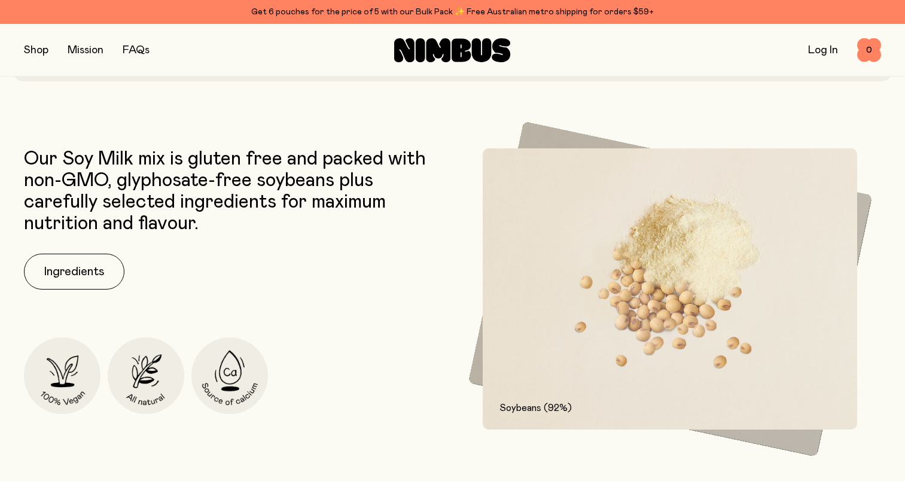
click at [554, 320] on img at bounding box center [669, 288] width 375 height 281
click at [695, 320] on img at bounding box center [669, 288] width 375 height 281
click at [69, 268] on button "Ingredients" at bounding box center [74, 271] width 100 height 36
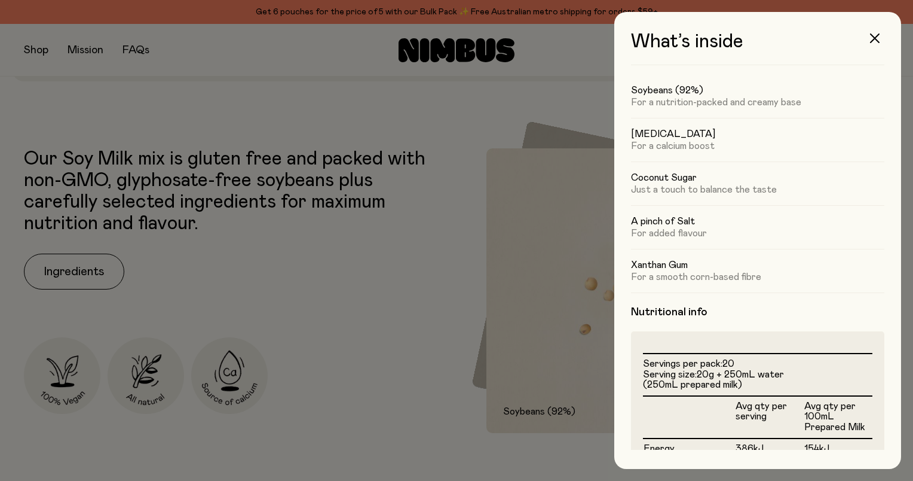
scroll to position [0, 0]
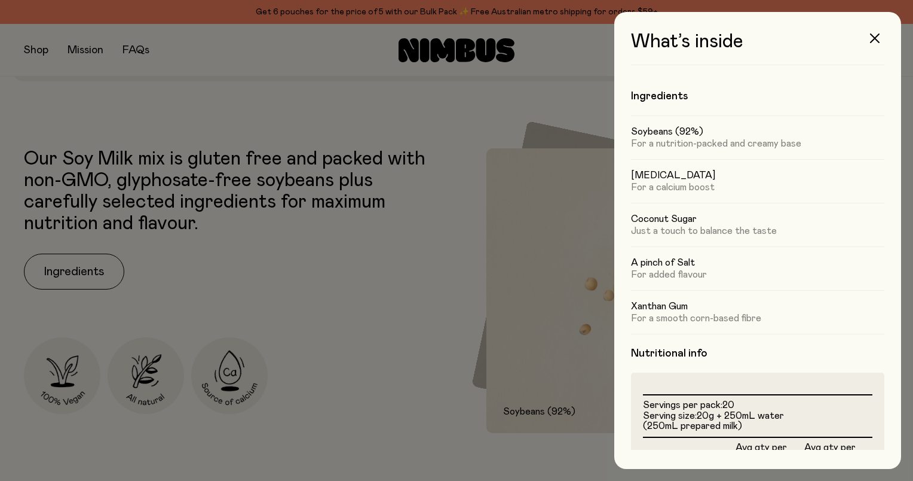
click at [445, 303] on div at bounding box center [456, 240] width 913 height 481
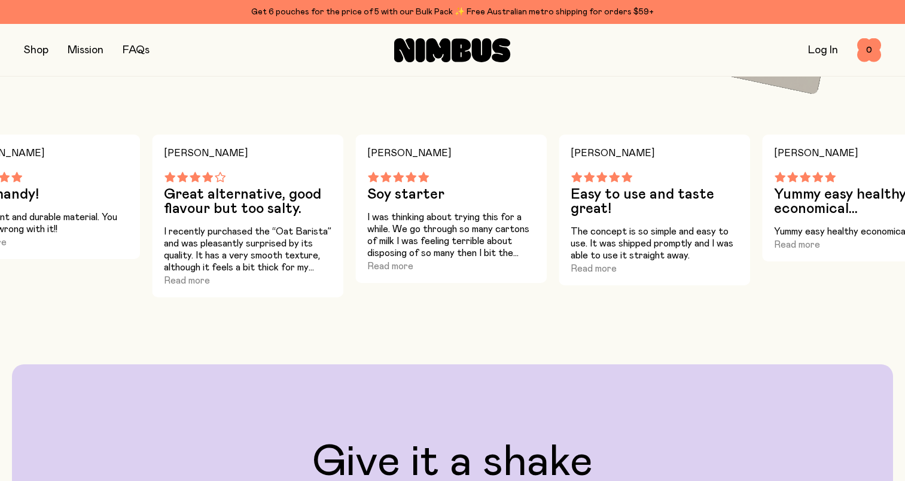
scroll to position [837, 0]
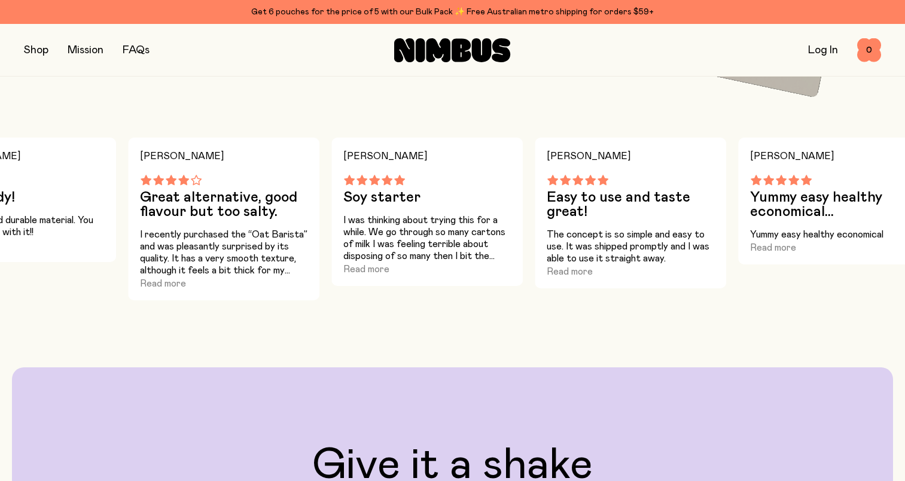
drag, startPoint x: 402, startPoint y: 240, endPoint x: 241, endPoint y: 235, distance: 160.9
click at [241, 235] on div "[PERSON_NAME] W Love the taste and concept! The oat barista definitely tastes b…" at bounding box center [452, 219] width 905 height 163
drag, startPoint x: 239, startPoint y: 230, endPoint x: 616, endPoint y: 250, distance: 377.7
click at [617, 250] on div "[PERSON_NAME] W Love the taste and concept! The oat barista definitely tastes b…" at bounding box center [452, 219] width 905 height 163
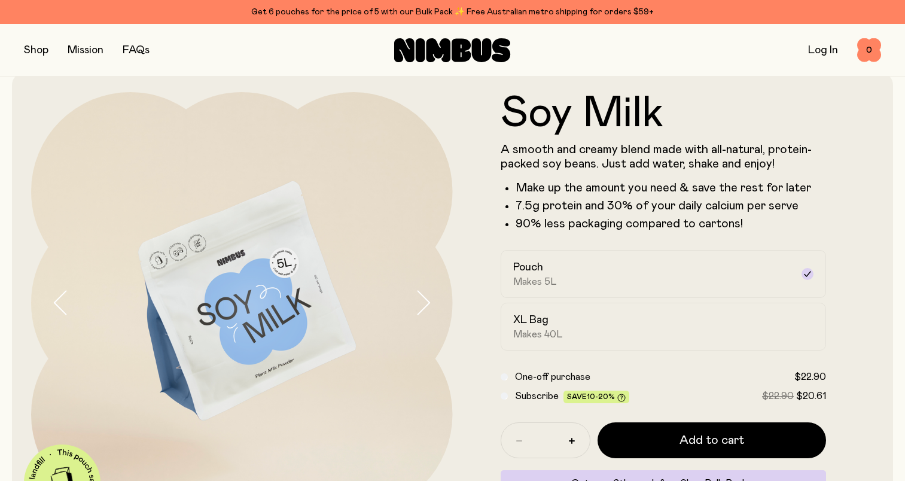
scroll to position [0, 0]
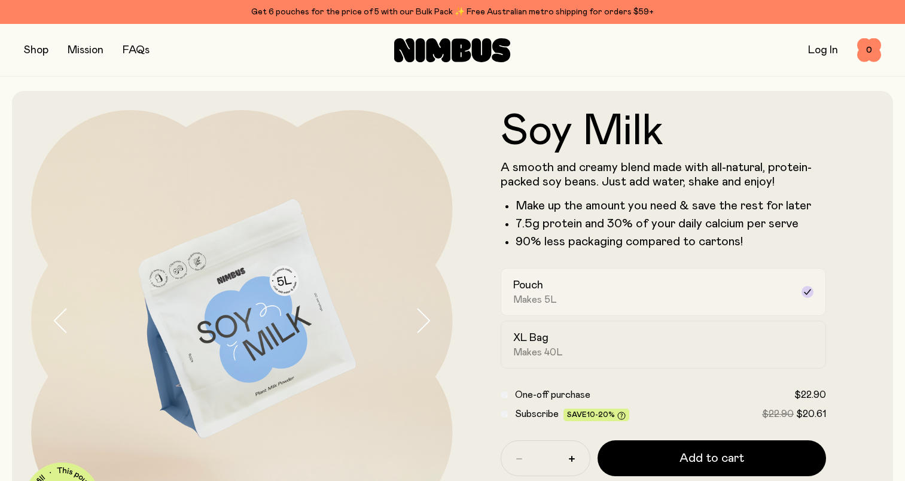
click at [766, 297] on div "Pouch Makes 5L" at bounding box center [652, 292] width 279 height 28
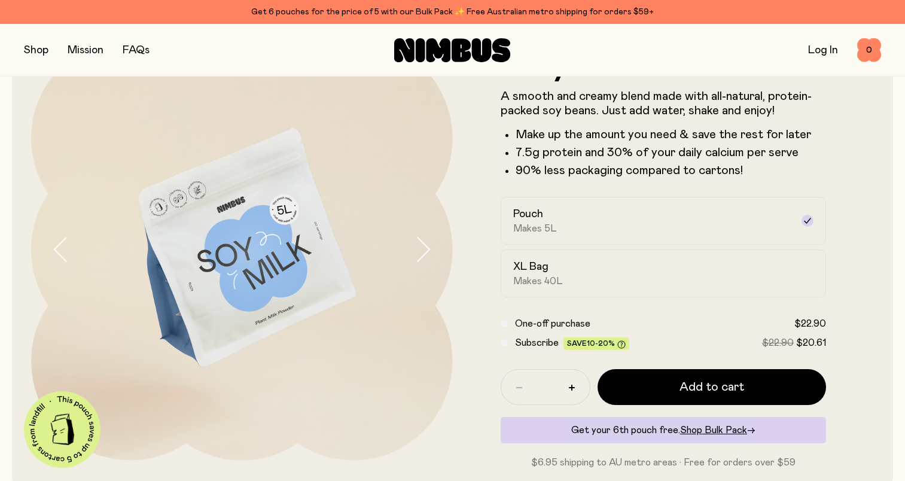
scroll to position [60, 0]
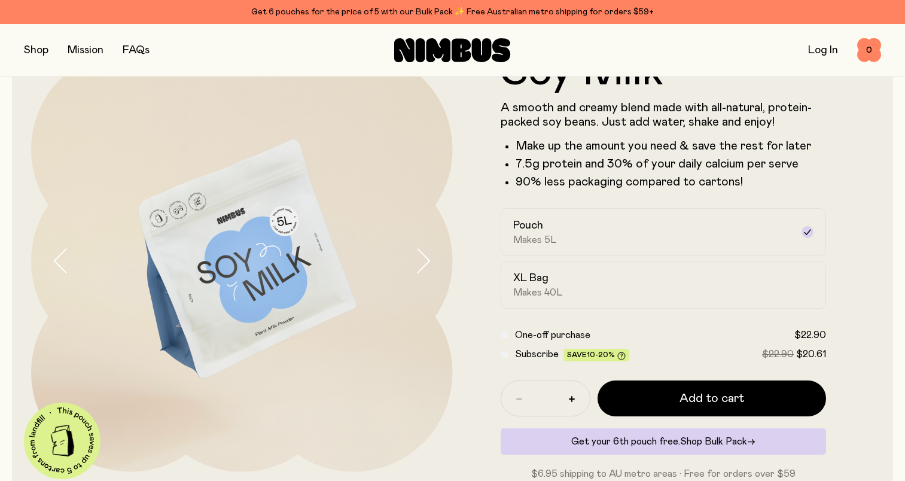
click at [722, 441] on span "Shop Bulk Pack" at bounding box center [713, 441] width 67 height 10
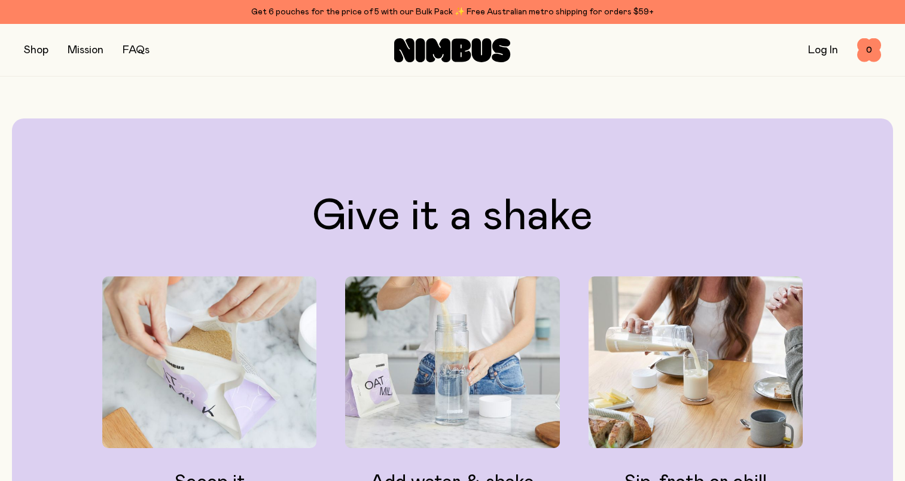
scroll to position [837, 0]
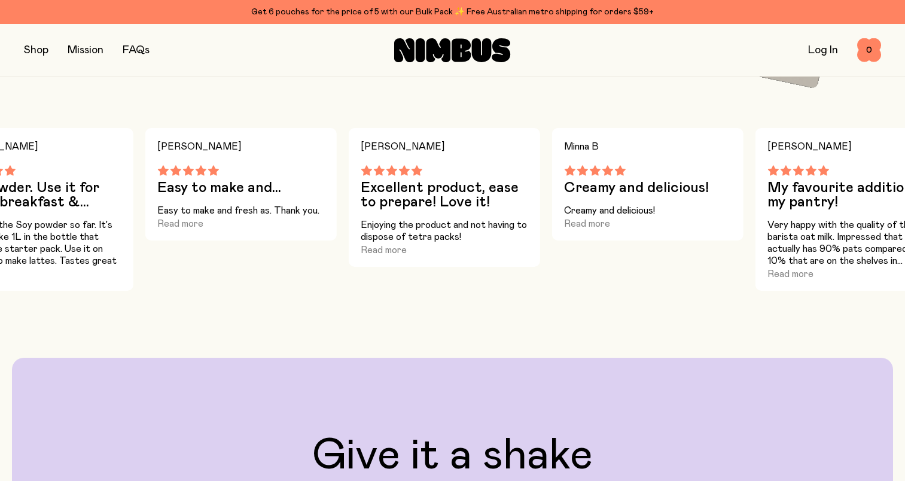
drag, startPoint x: 228, startPoint y: 185, endPoint x: 163, endPoint y: 205, distance: 67.5
click at [163, 205] on div "[PERSON_NAME] O Easy to make and... Easy to make and fresh as. Thank you. Read …" at bounding box center [240, 184] width 191 height 112
click at [213, 228] on div "Easy to make and fresh as. Thank you. Read more" at bounding box center [240, 217] width 167 height 26
drag, startPoint x: 170, startPoint y: 197, endPoint x: 180, endPoint y: 176, distance: 23.6
click at [170, 196] on div "[PERSON_NAME] O Easy to make and... Easy to make and fresh as. Thank you. Read …" at bounding box center [240, 184] width 191 height 112
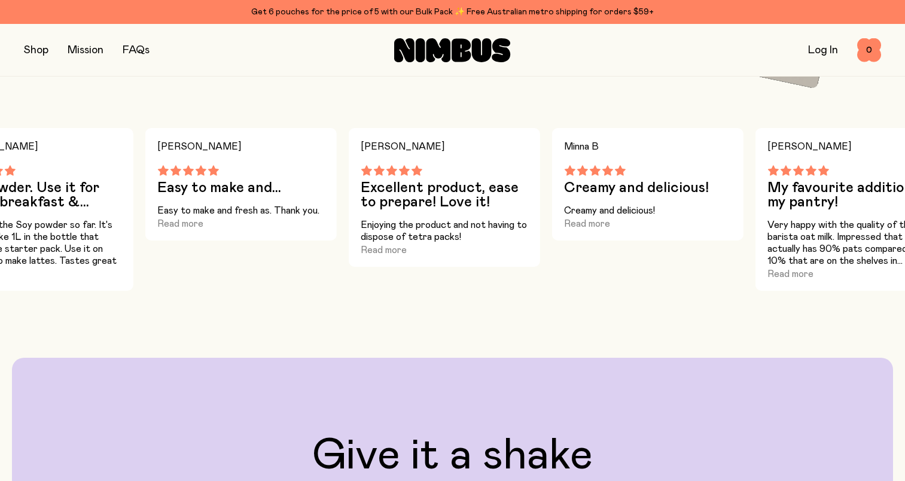
drag, startPoint x: 181, startPoint y: 174, endPoint x: 170, endPoint y: 196, distance: 24.6
click at [181, 175] on icon at bounding box center [175, 170] width 11 height 11
click at [580, 227] on button "Read more" at bounding box center [587, 223] width 46 height 14
drag, startPoint x: 784, startPoint y: 274, endPoint x: 769, endPoint y: 279, distance: 15.7
click at [784, 274] on button "Read more" at bounding box center [790, 274] width 46 height 14
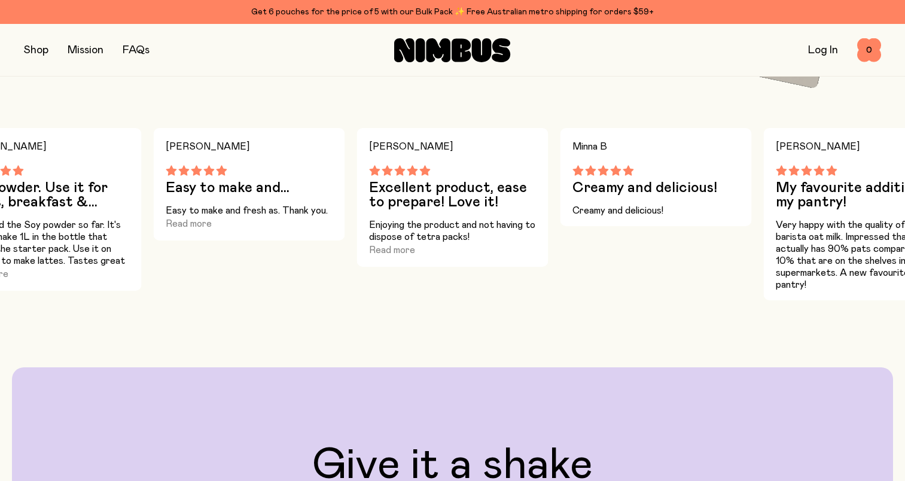
drag, startPoint x: 808, startPoint y: 233, endPoint x: 401, endPoint y: 210, distance: 407.2
click at [400, 210] on div "[PERSON_NAME] W Love the taste and concept! The oat barista definitely tastes b…" at bounding box center [452, 214] width 905 height 172
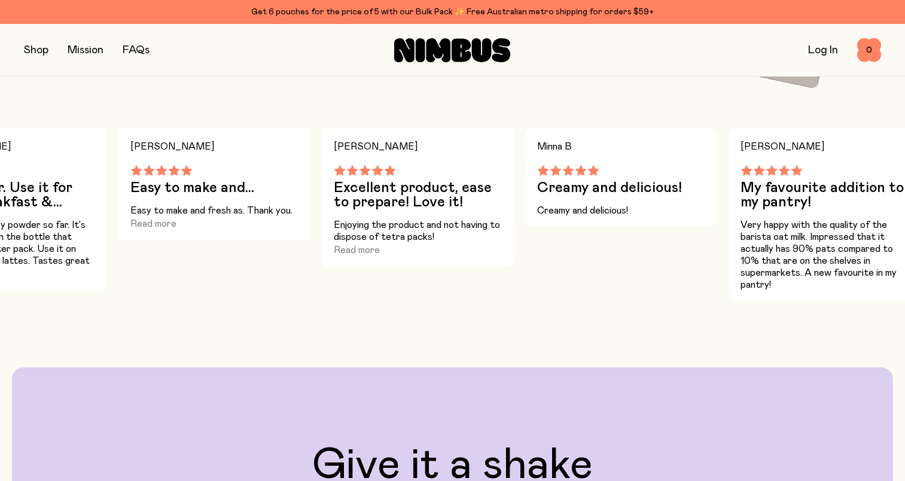
drag, startPoint x: 467, startPoint y: 224, endPoint x: 202, endPoint y: 191, distance: 266.9
click at [166, 194] on div "[PERSON_NAME] W Love the taste and concept! The oat barista definitely tastes b…" at bounding box center [452, 214] width 905 height 172
drag, startPoint x: 178, startPoint y: 170, endPoint x: 167, endPoint y: 167, distance: 11.3
click at [168, 168] on div at bounding box center [213, 170] width 167 height 11
